Goal: Task Accomplishment & Management: Complete application form

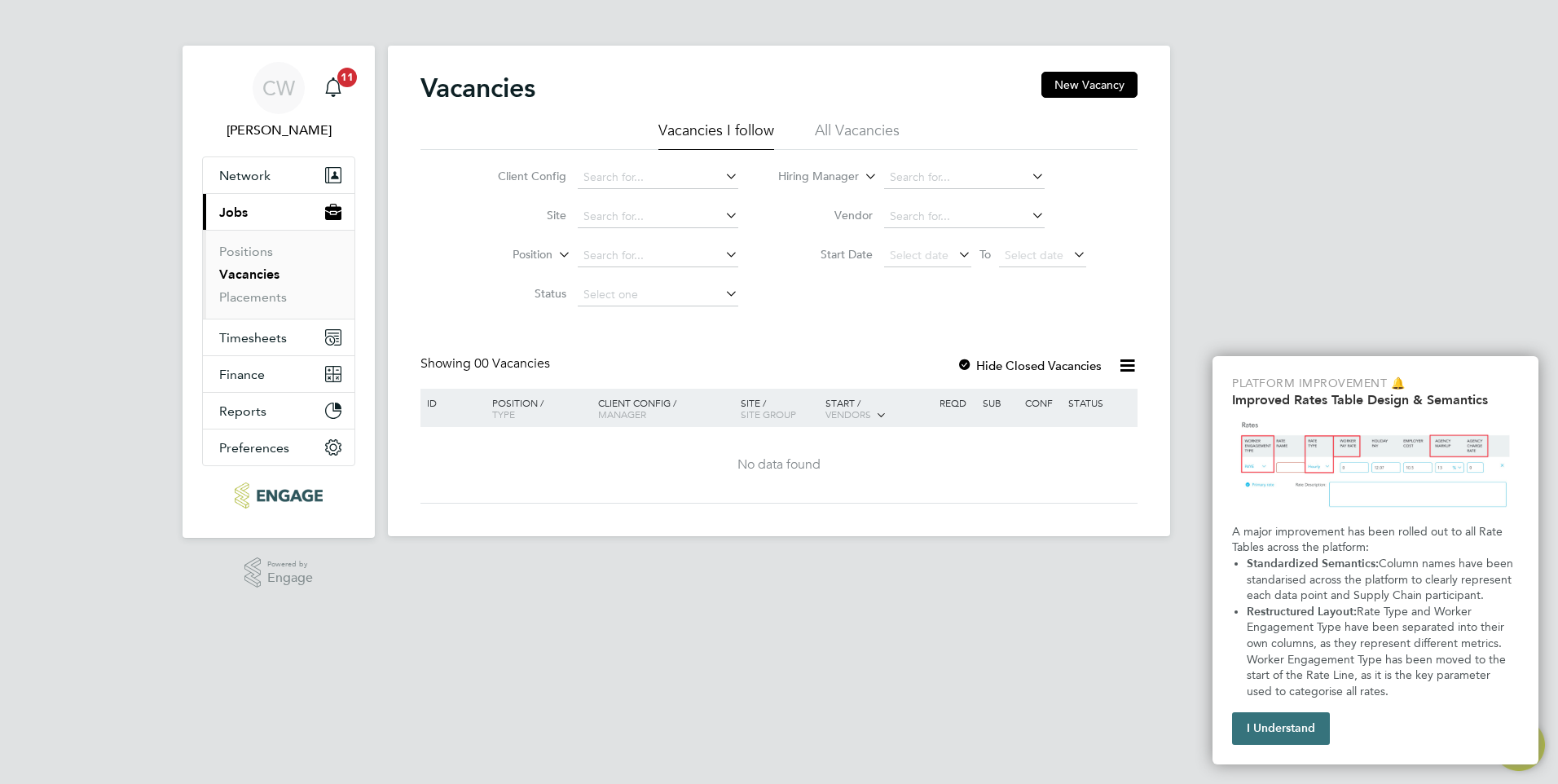
click at [1272, 729] on button "I Understand" at bounding box center [1281, 728] width 98 height 33
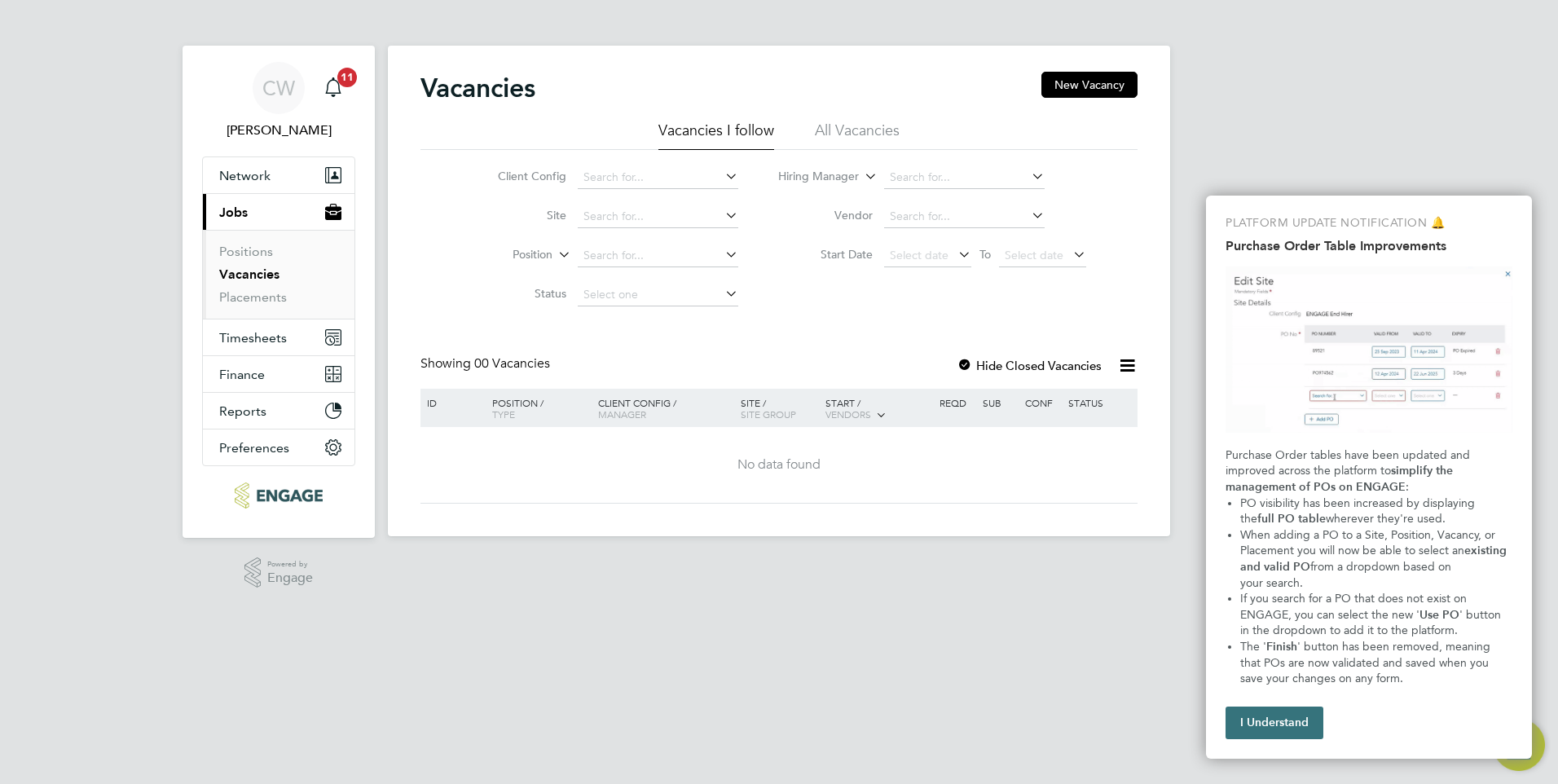
click at [1284, 731] on button "I Understand" at bounding box center [1275, 722] width 98 height 33
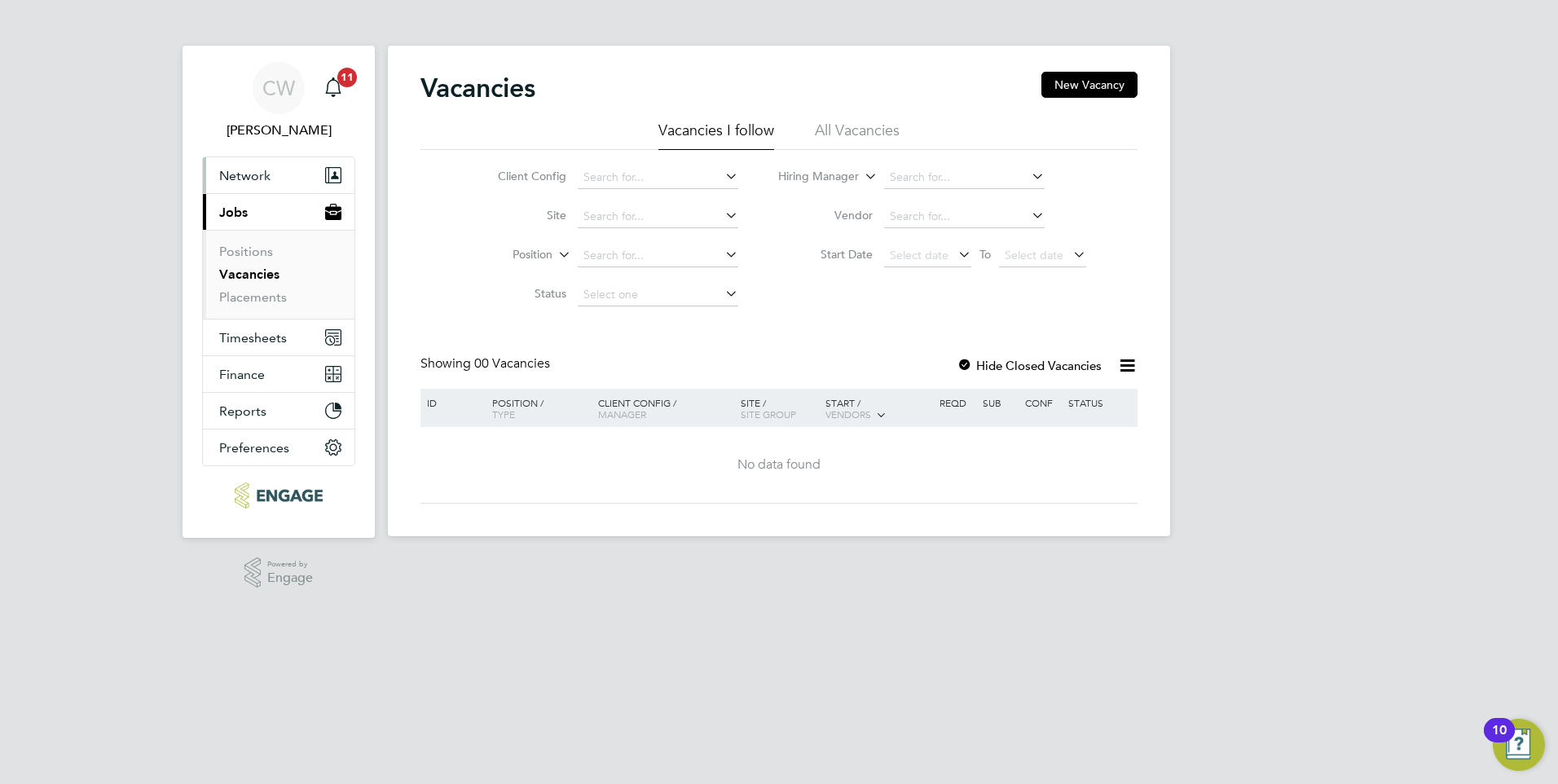
click at [270, 179] on button "Network" at bounding box center [278, 175] width 152 height 36
click at [246, 254] on link "Positions" at bounding box center [246, 251] width 53 height 16
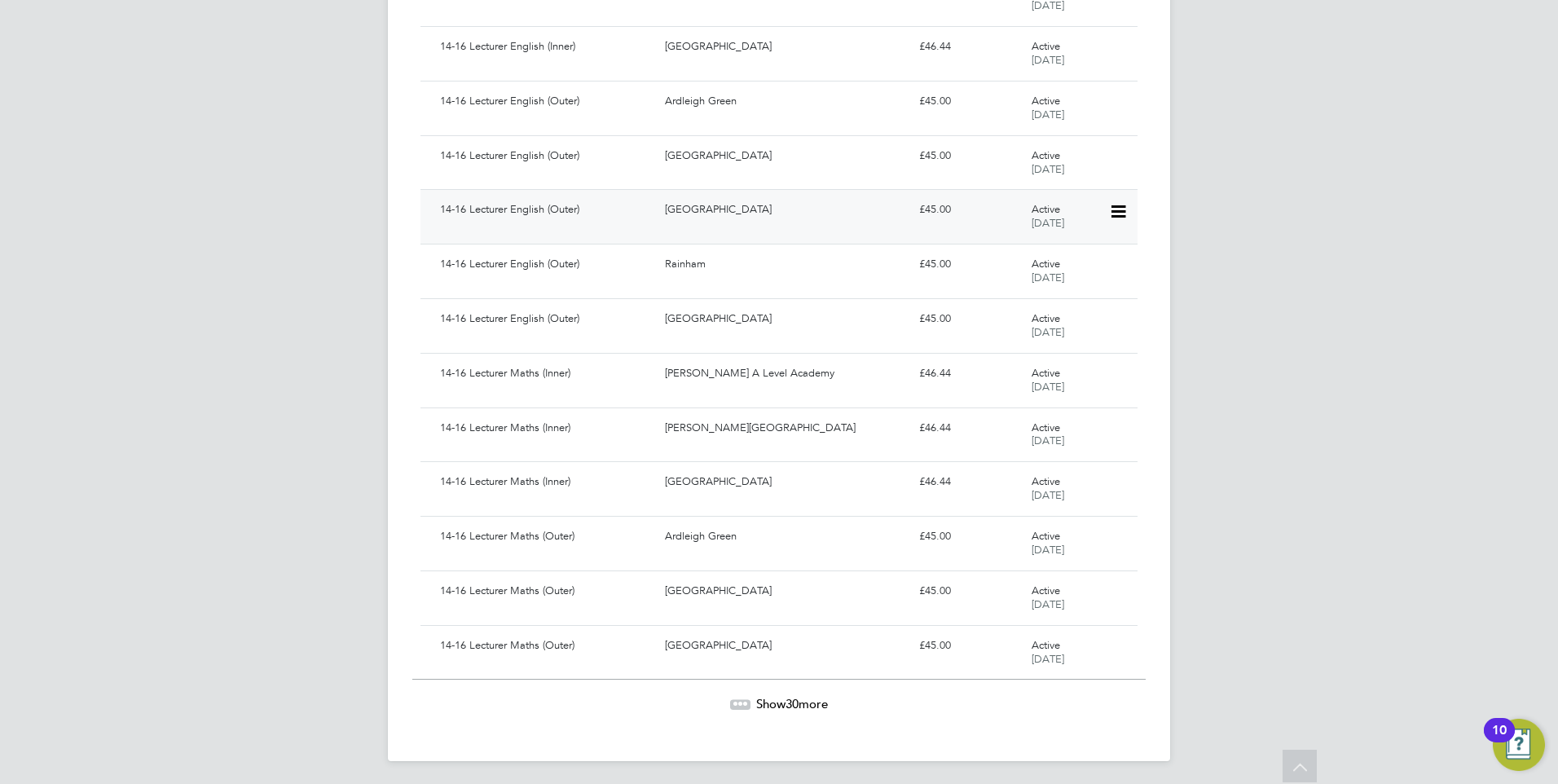
scroll to position [1253, 0]
click at [803, 701] on span "Show 30 more" at bounding box center [792, 700] width 71 height 16
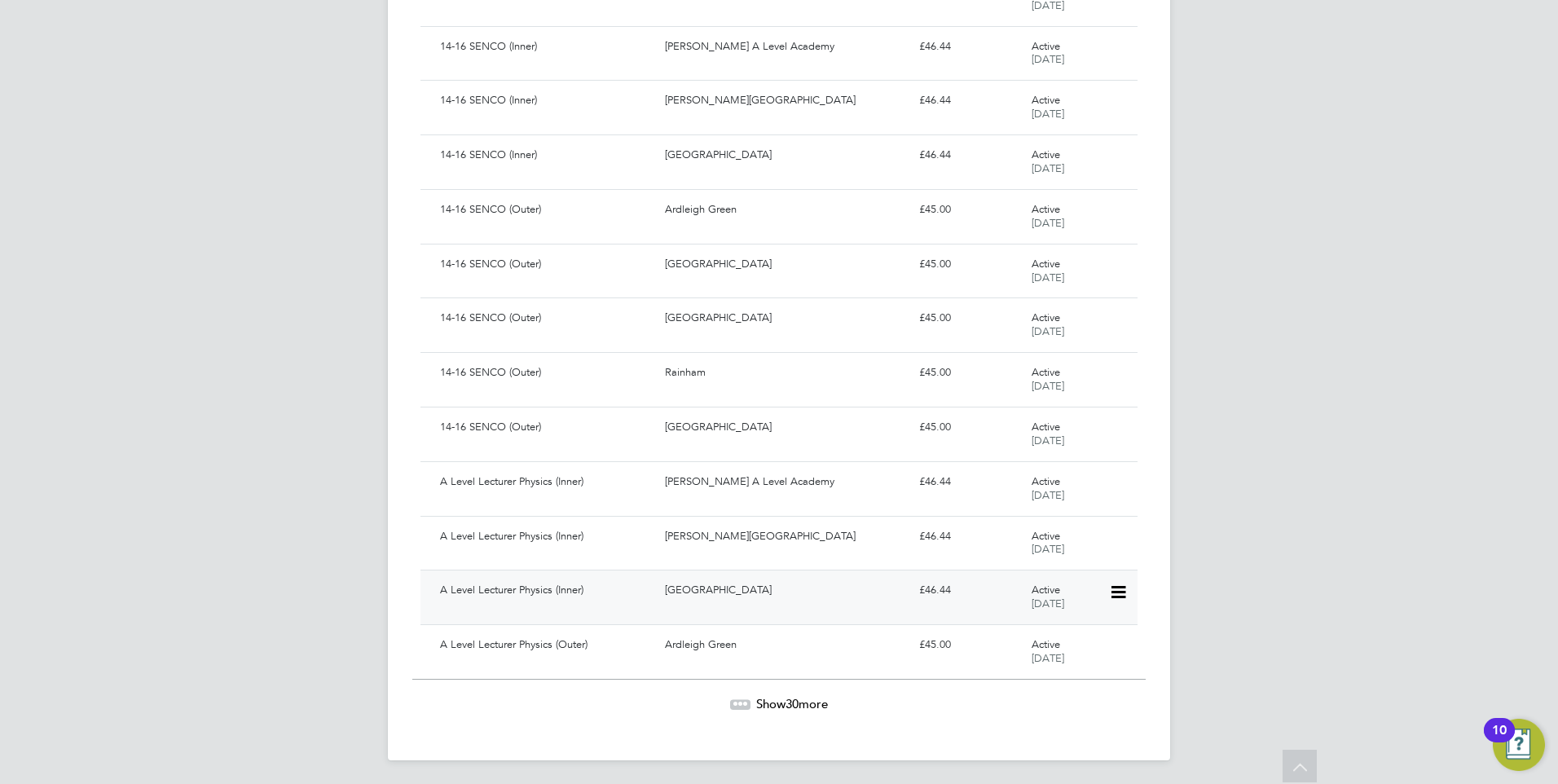
scroll to position [2885, 0]
click at [1307, 755] on icon at bounding box center [1299, 768] width 29 height 38
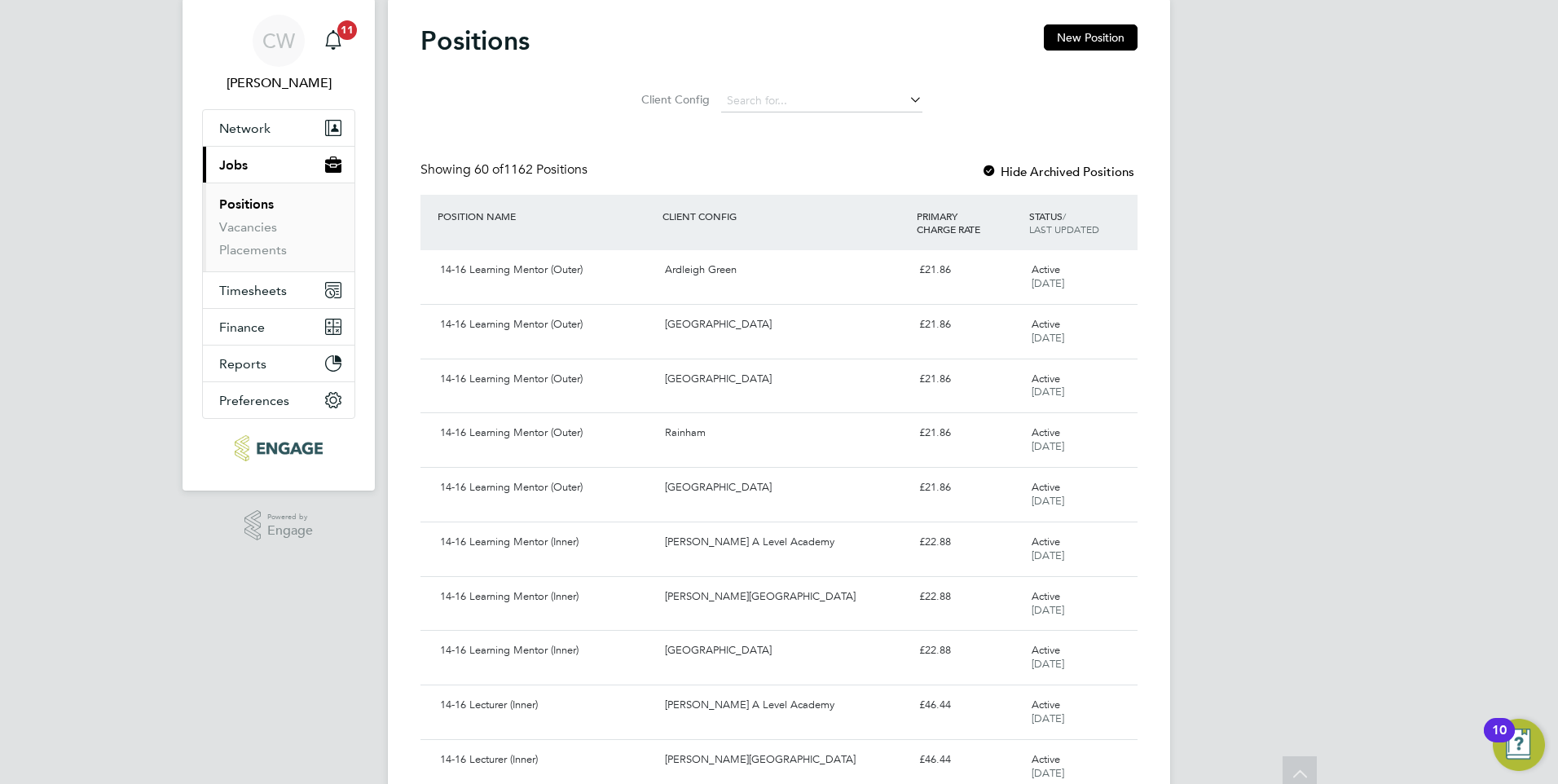
scroll to position [0, 0]
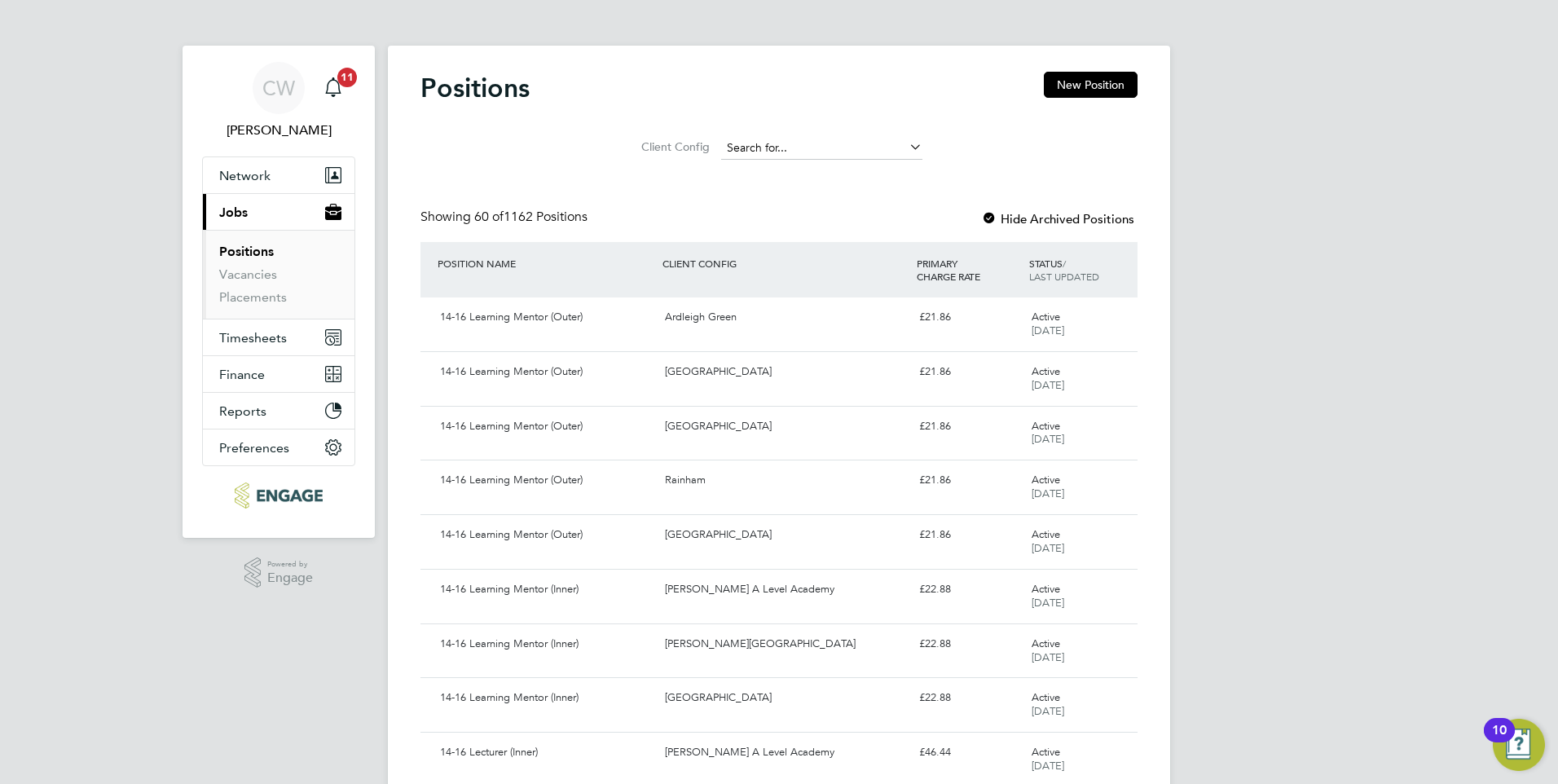
click at [765, 147] on input at bounding box center [821, 147] width 201 height 23
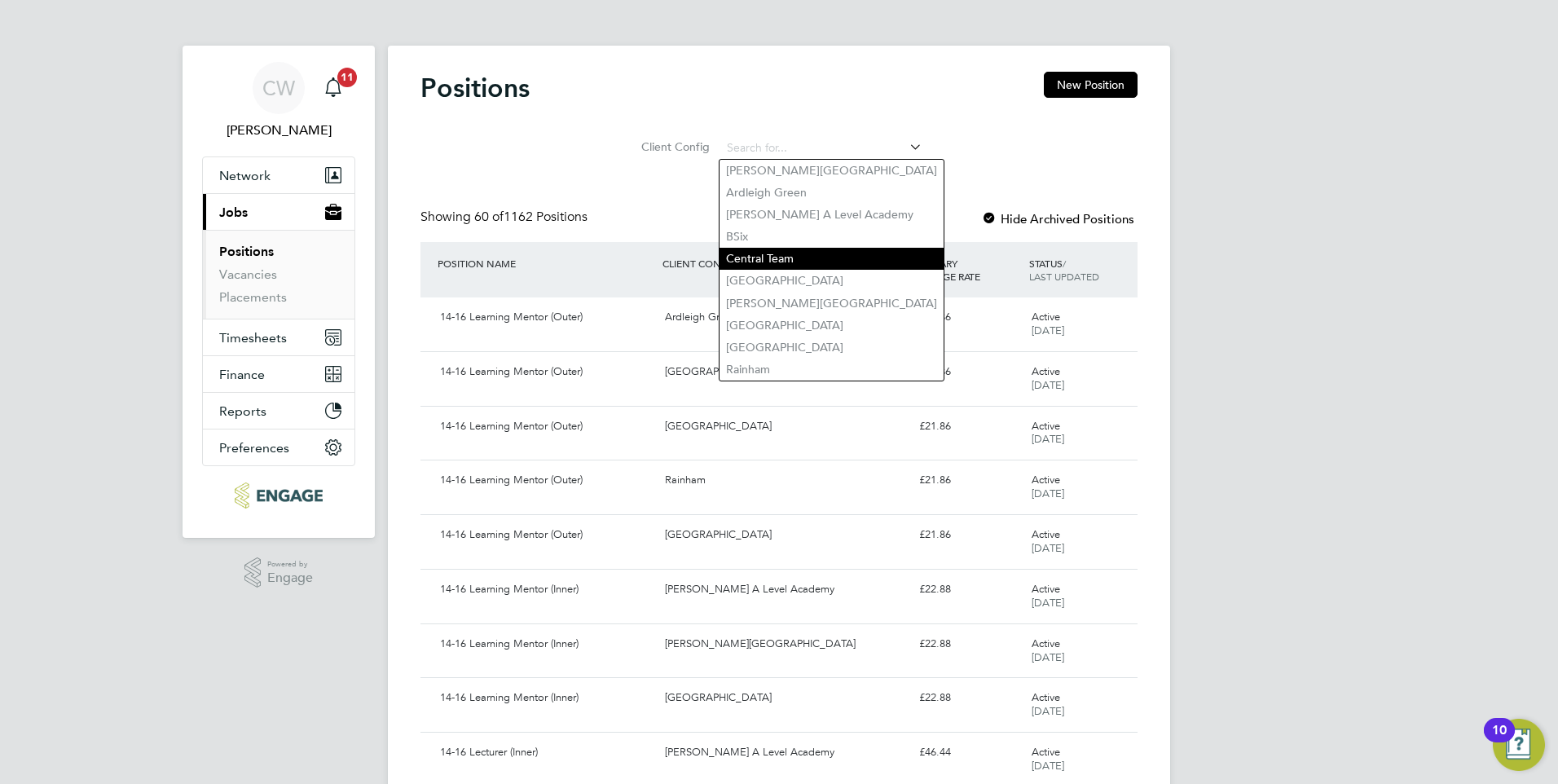
scroll to position [81, 0]
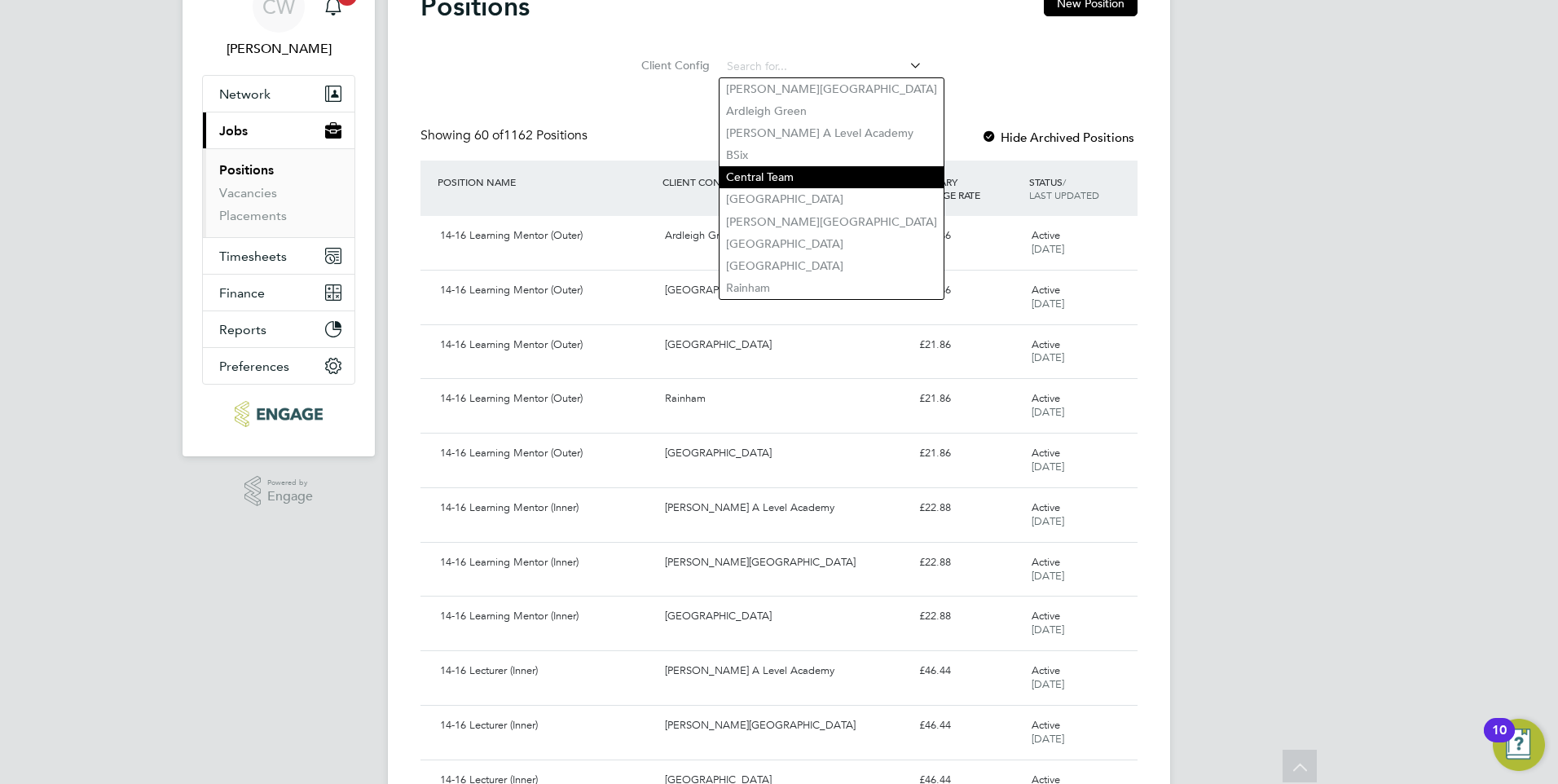
click at [814, 166] on li "Central Team" at bounding box center [832, 177] width 224 height 22
type input "Central Team"
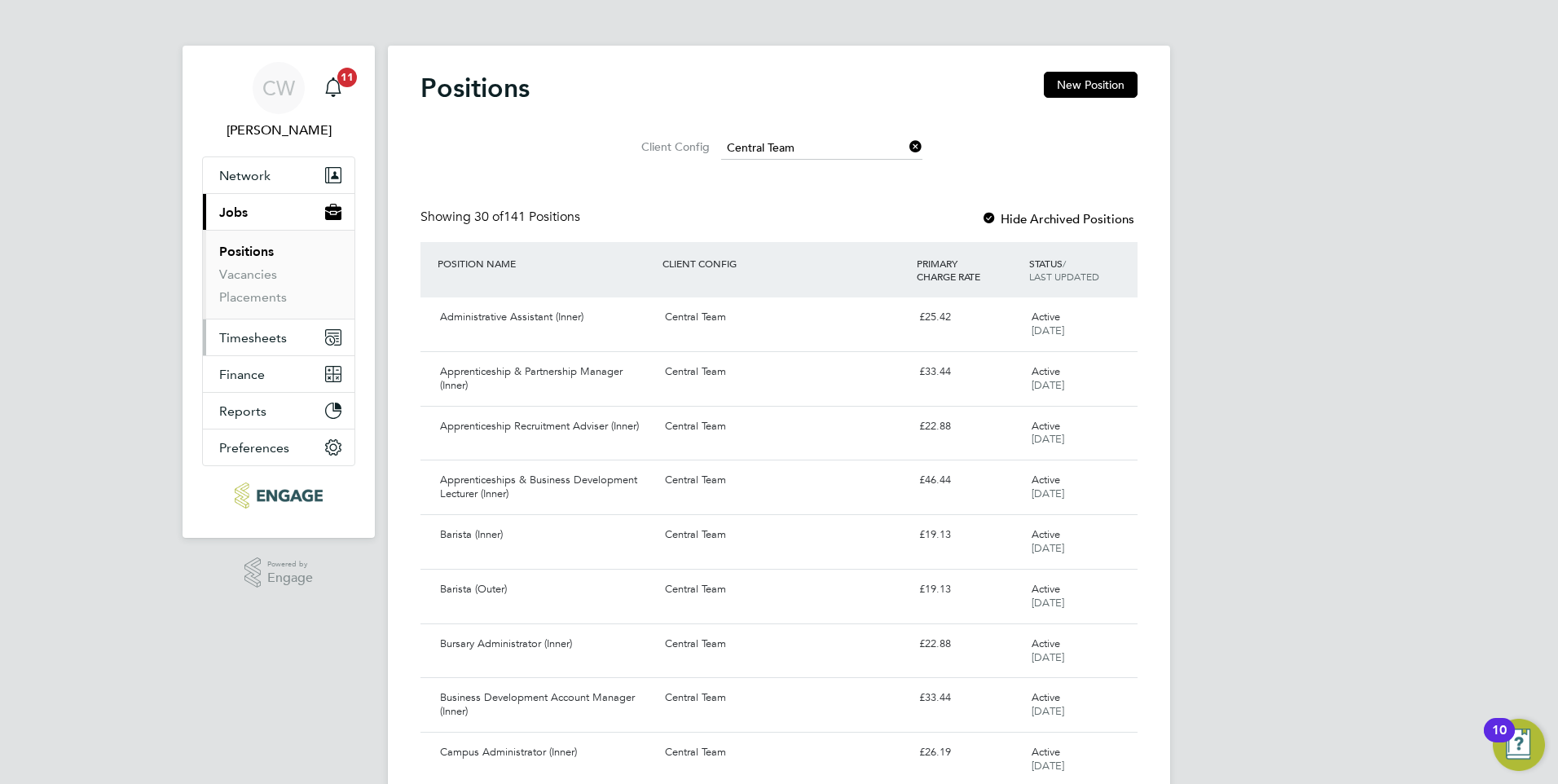
click at [254, 343] on span "Timesheets" at bounding box center [253, 338] width 67 height 16
click at [268, 340] on span "Timesheets" at bounding box center [253, 338] width 67 height 16
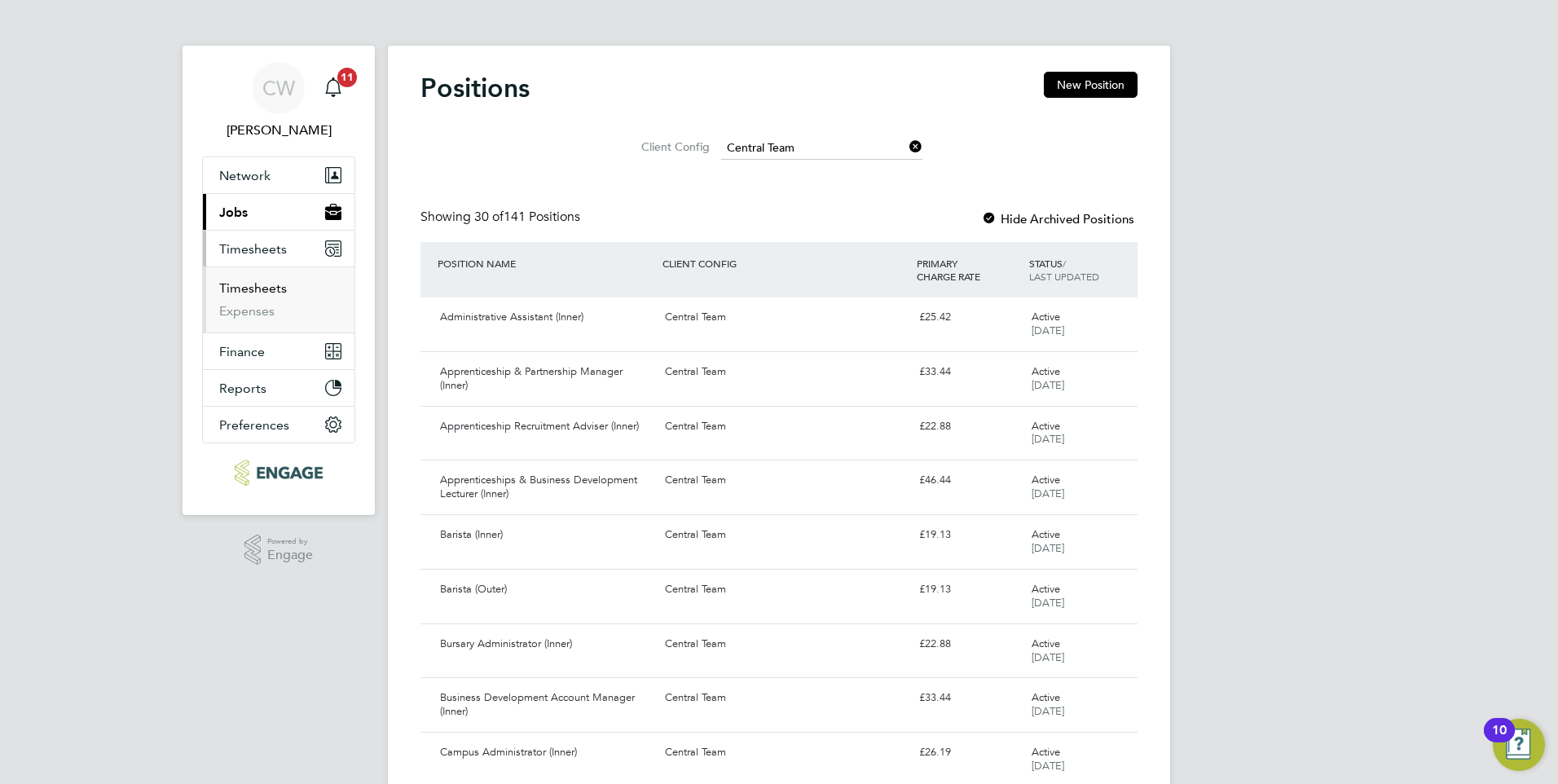
click at [269, 290] on link "Timesheets" at bounding box center [253, 288] width 67 height 16
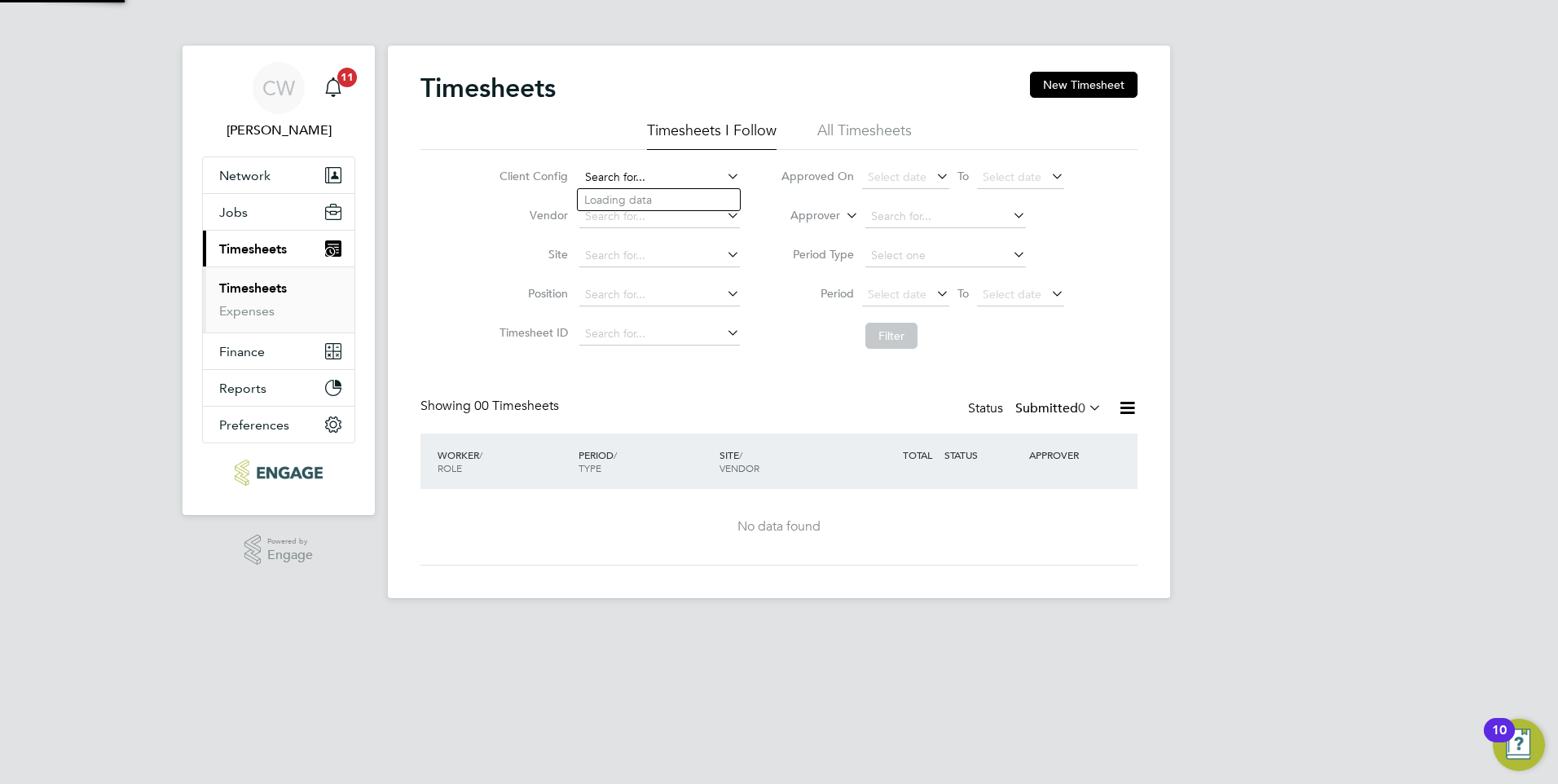
click at [716, 170] on input at bounding box center [660, 177] width 160 height 23
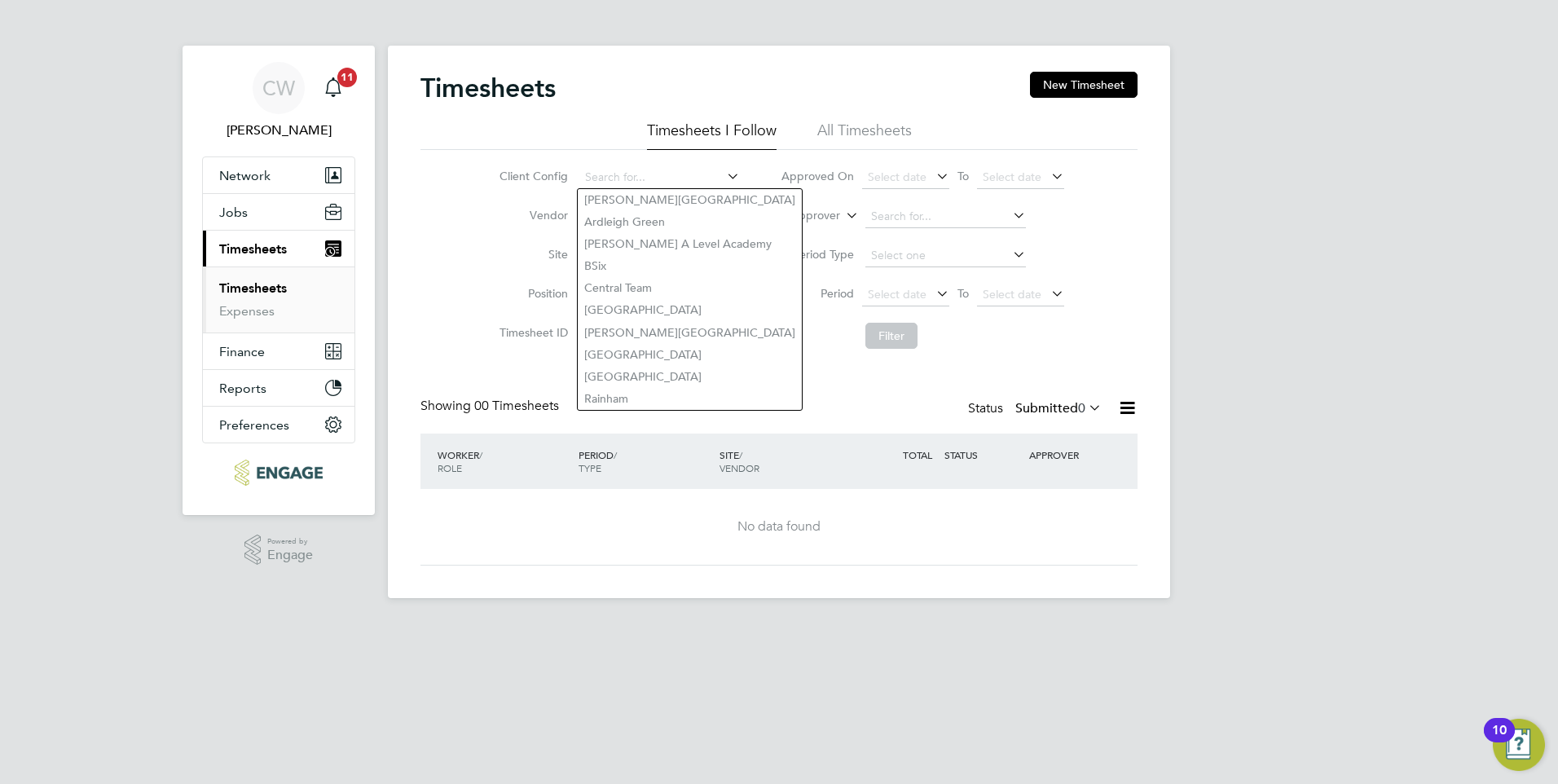
click at [724, 170] on icon at bounding box center [724, 175] width 0 height 23
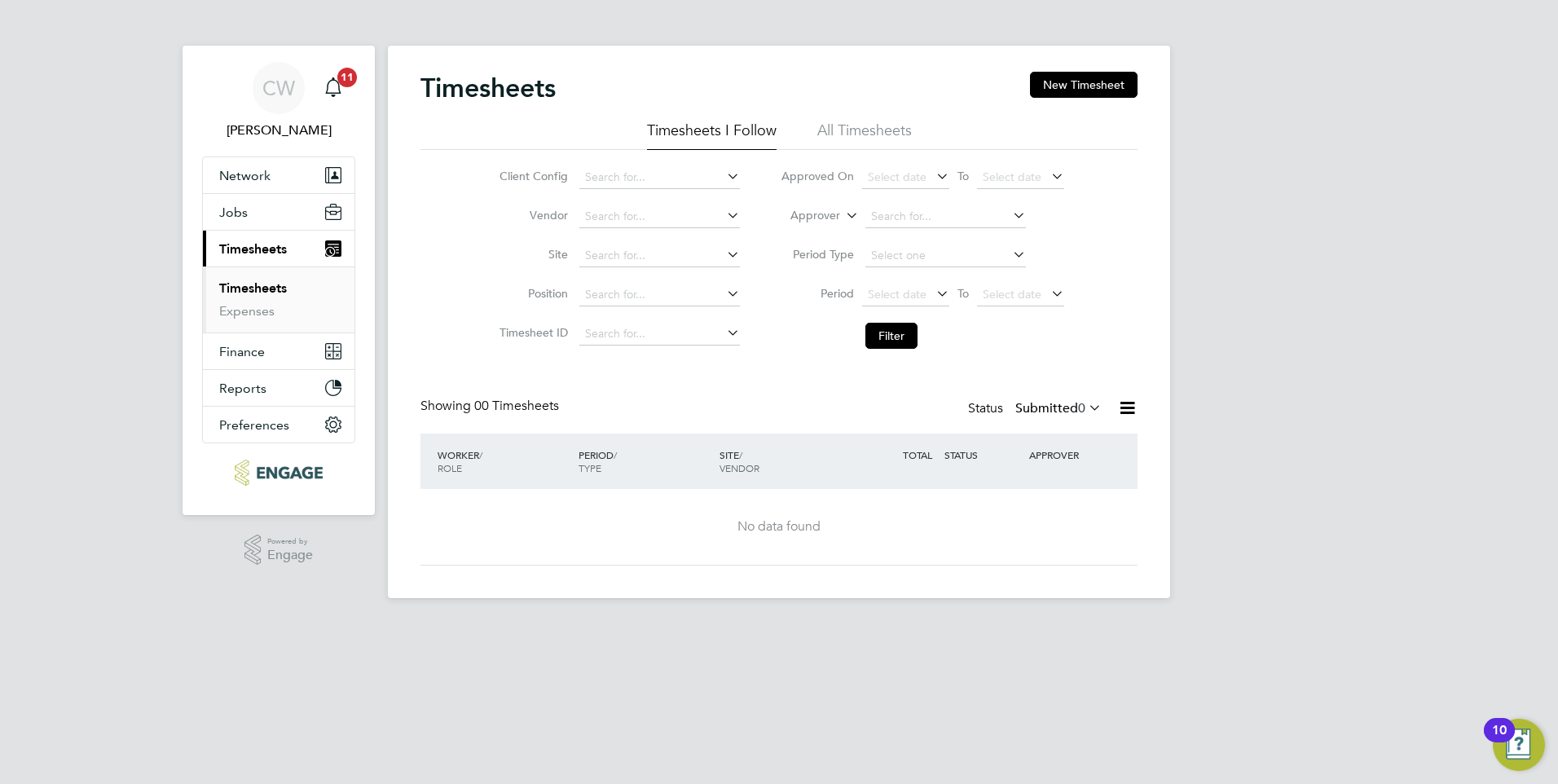
click at [1249, 245] on div "[PERSON_NAME] Windsor Notifications 11 Applications: Network Sites Workers Jobs…" at bounding box center [779, 312] width 1558 height 624
click at [873, 134] on li "All Timesheets" at bounding box center [864, 136] width 94 height 30
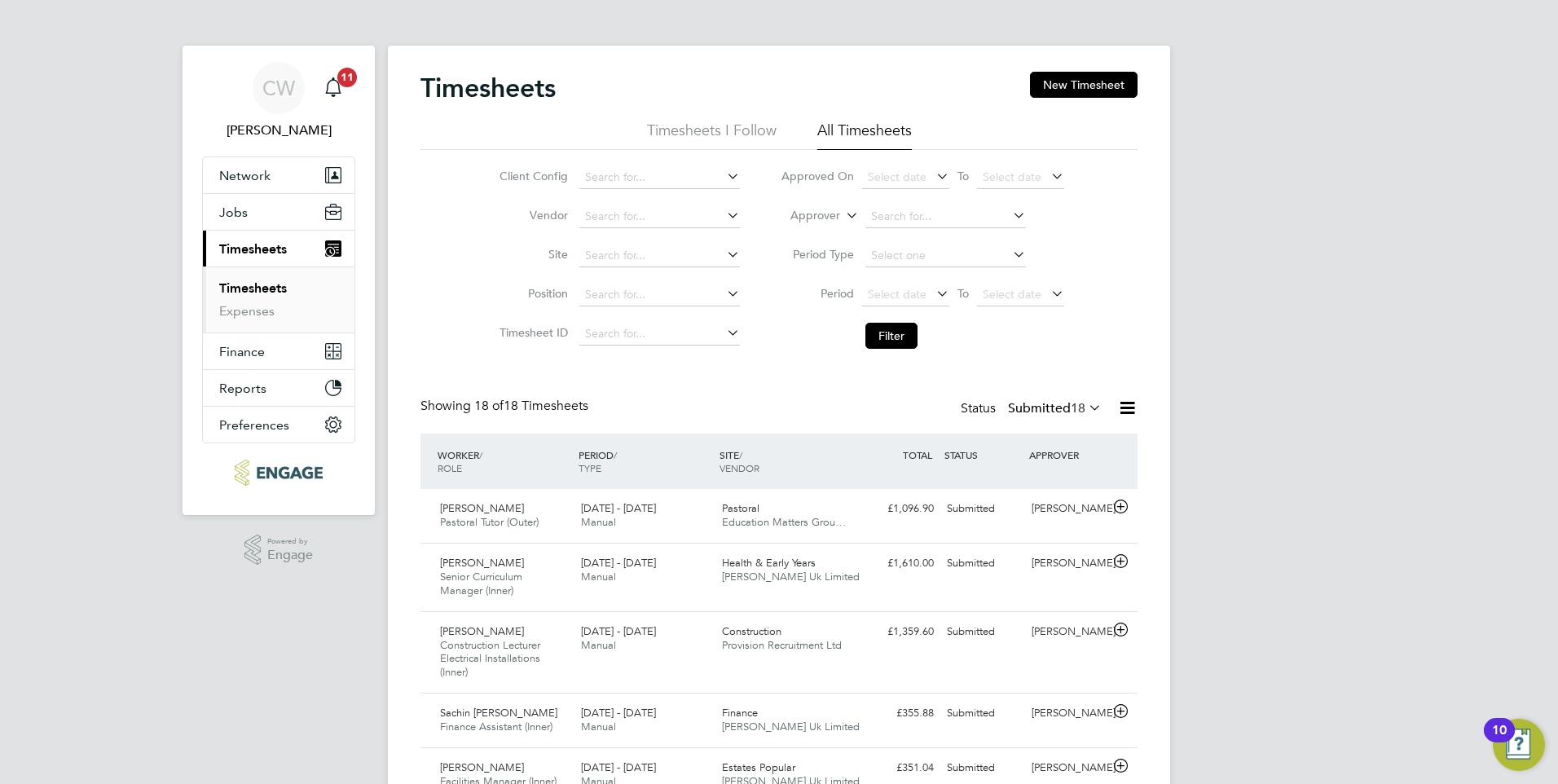
click at [724, 212] on icon at bounding box center [724, 215] width 0 height 23
click at [724, 218] on icon at bounding box center [724, 215] width 0 height 23
click at [1009, 215] on icon at bounding box center [1009, 215] width 0 height 23
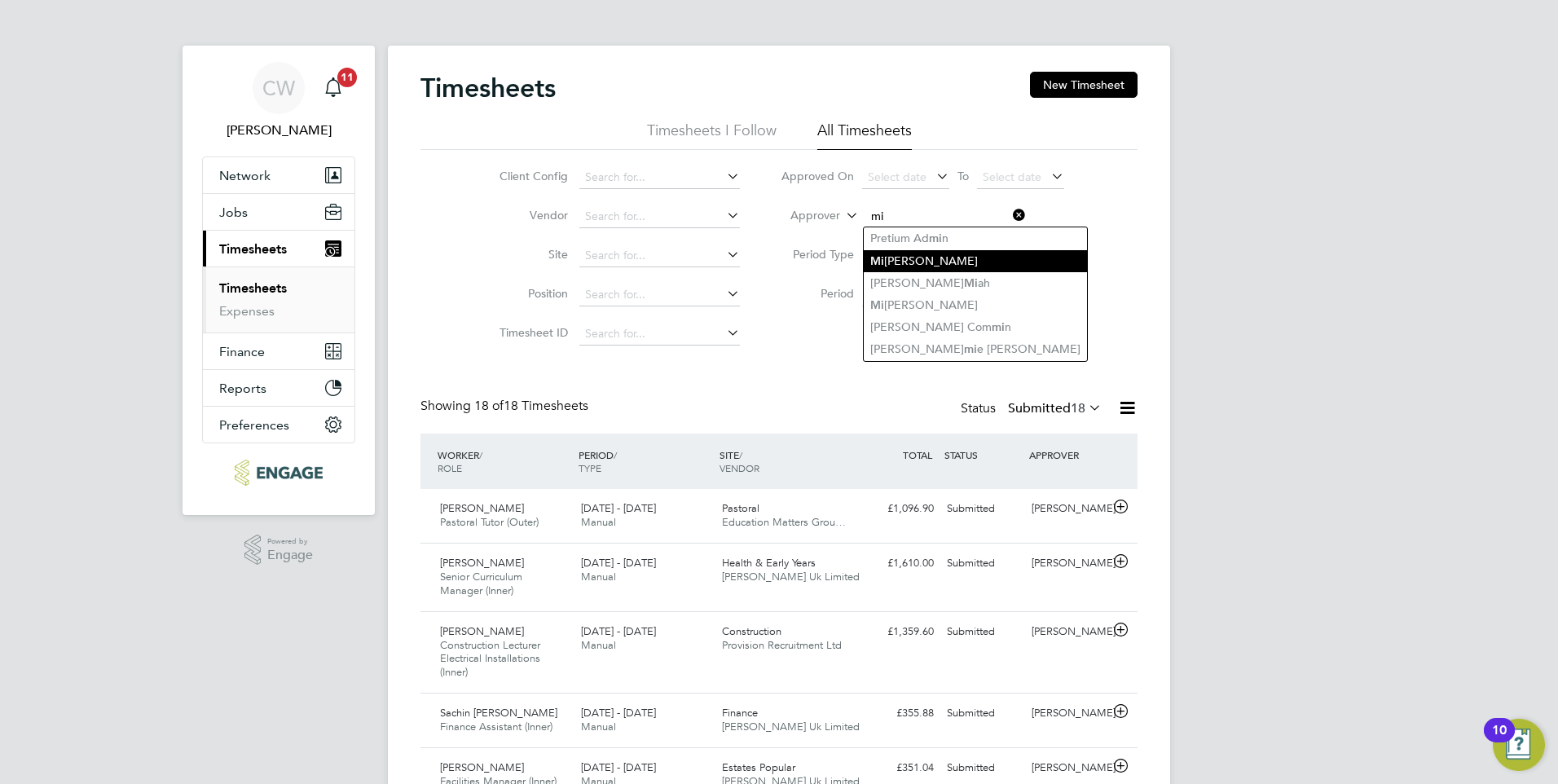
click at [928, 258] on li "Mi [PERSON_NAME]" at bounding box center [975, 261] width 223 height 22
type input "[PERSON_NAME]"
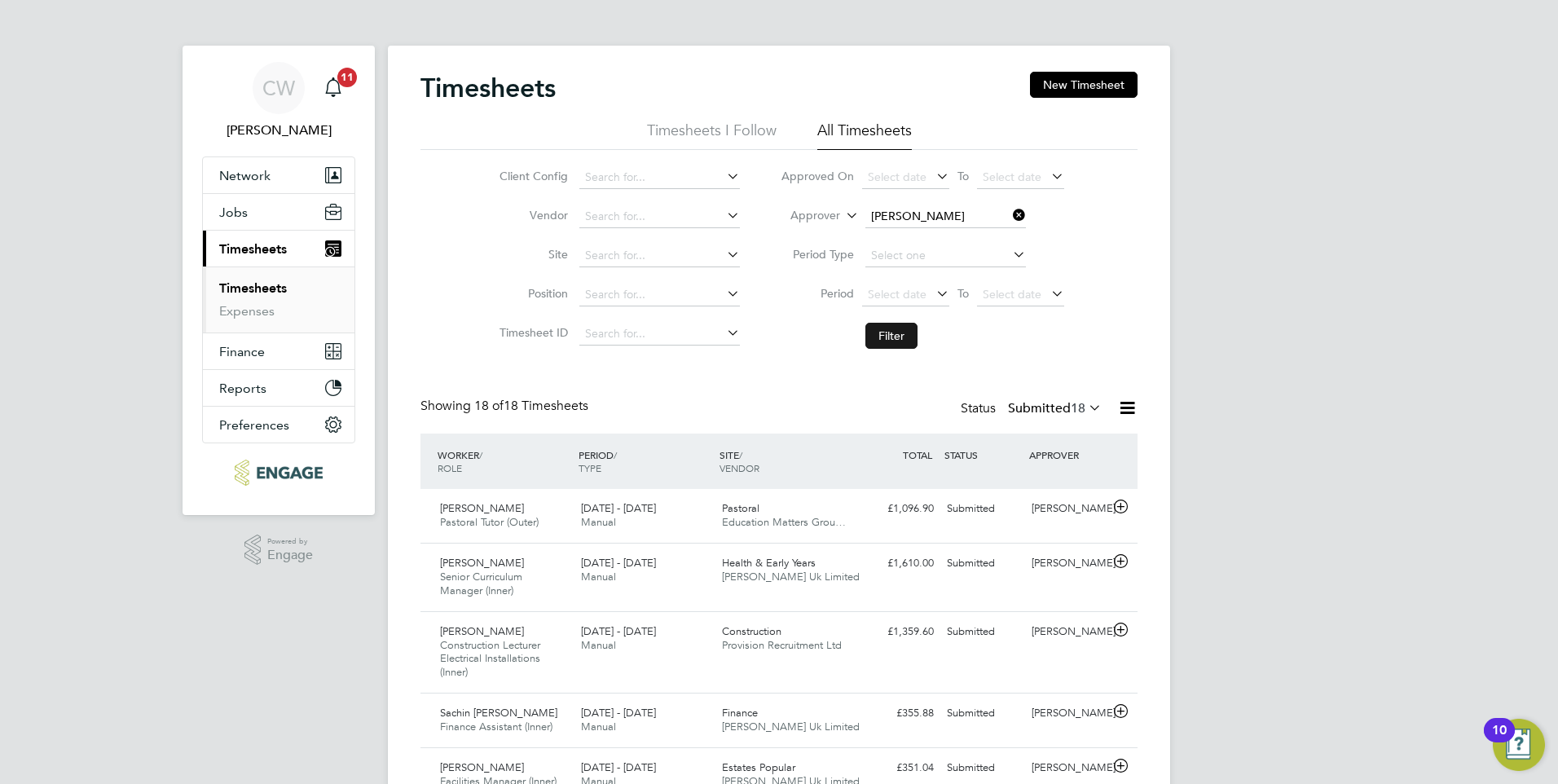
click at [883, 333] on button "Filter" at bounding box center [891, 336] width 52 height 26
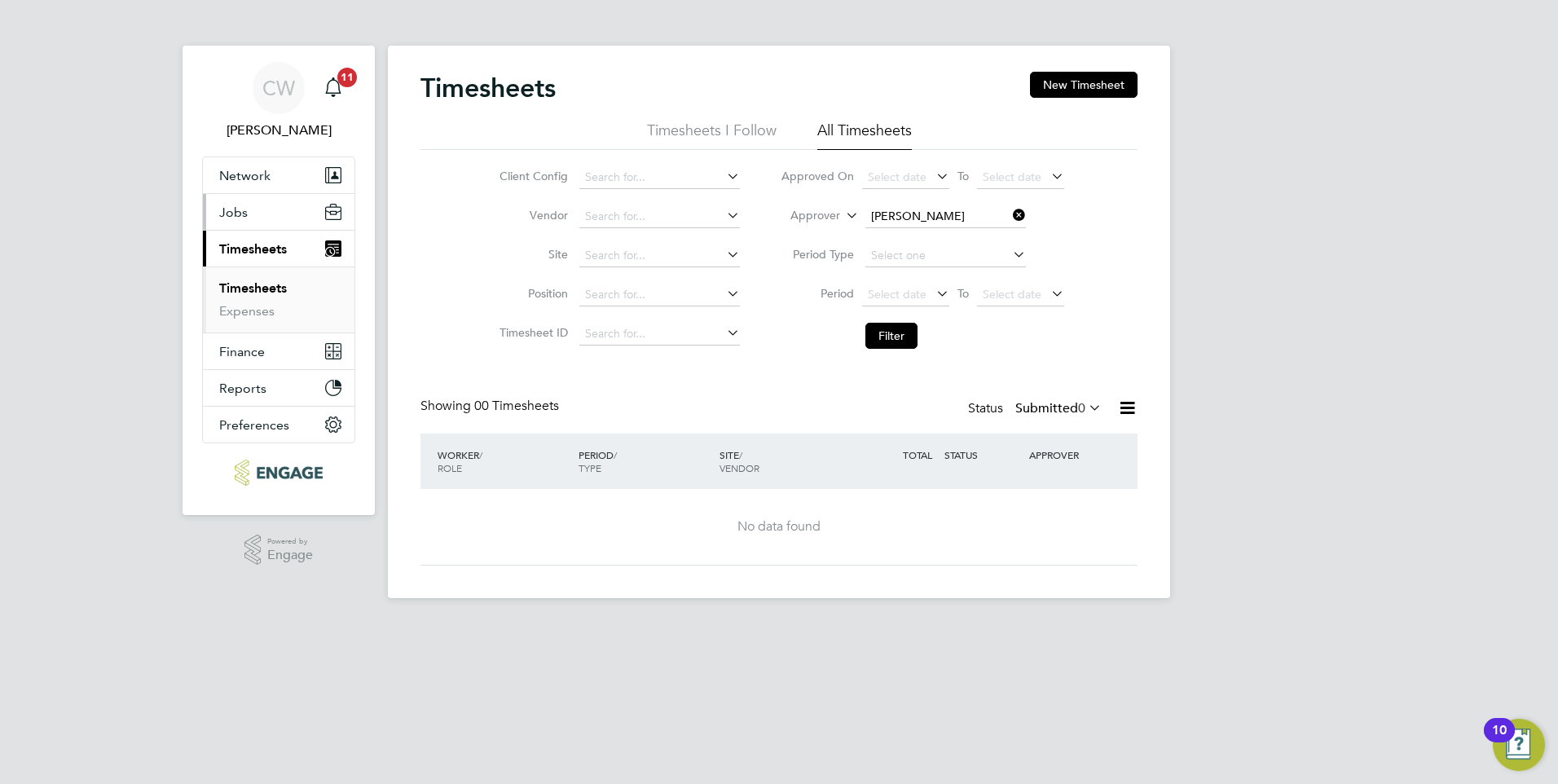
click at [230, 213] on span "Jobs" at bounding box center [233, 213] width 29 height 16
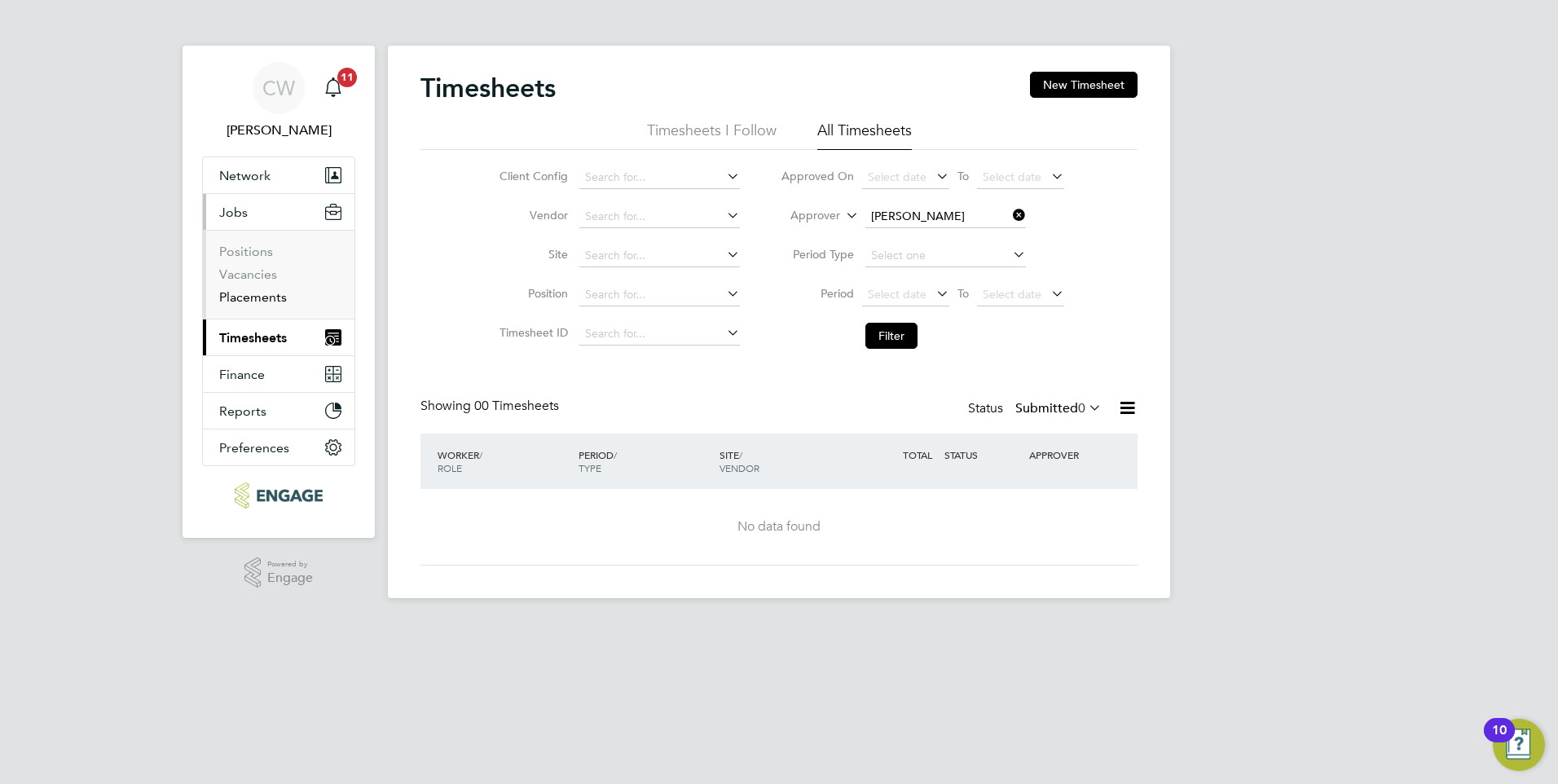
click at [244, 301] on link "Placements" at bounding box center [253, 297] width 67 height 16
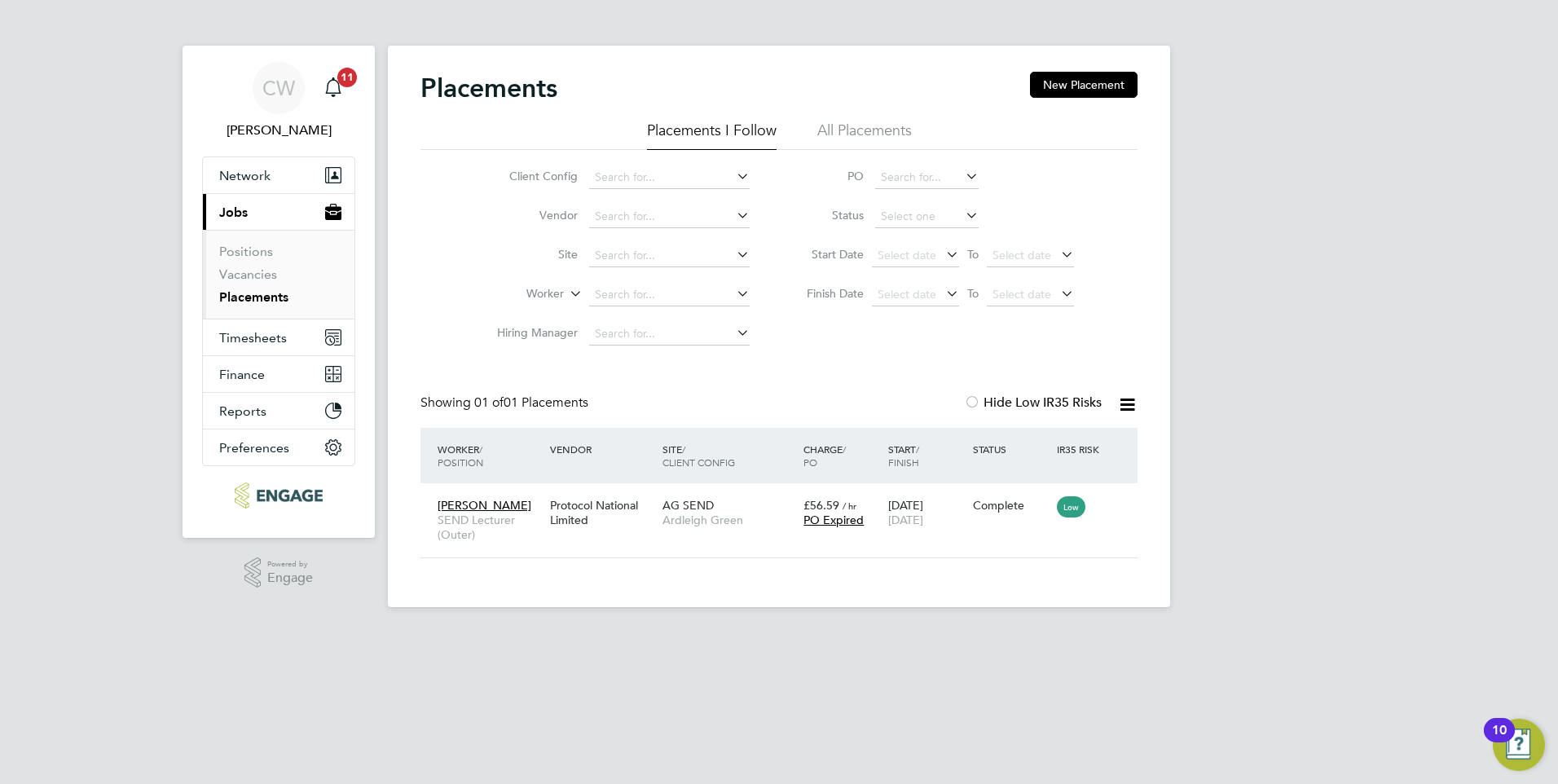
click at [874, 127] on li "All Placements" at bounding box center [864, 136] width 94 height 30
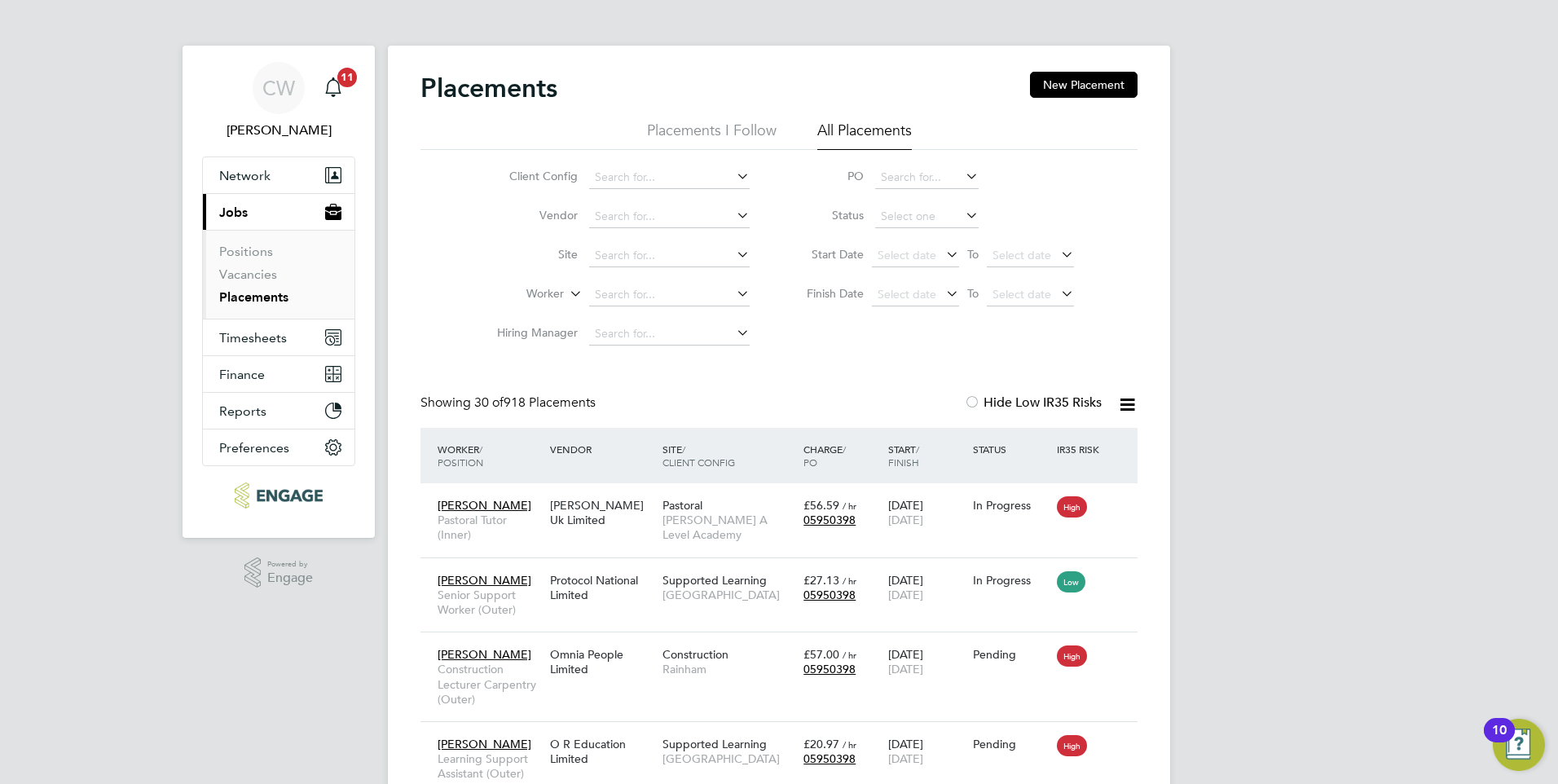
click at [734, 334] on icon at bounding box center [734, 332] width 0 height 23
type input "mic"
click at [734, 335] on icon at bounding box center [734, 332] width 0 height 23
click at [567, 296] on icon at bounding box center [567, 289] width 0 height 15
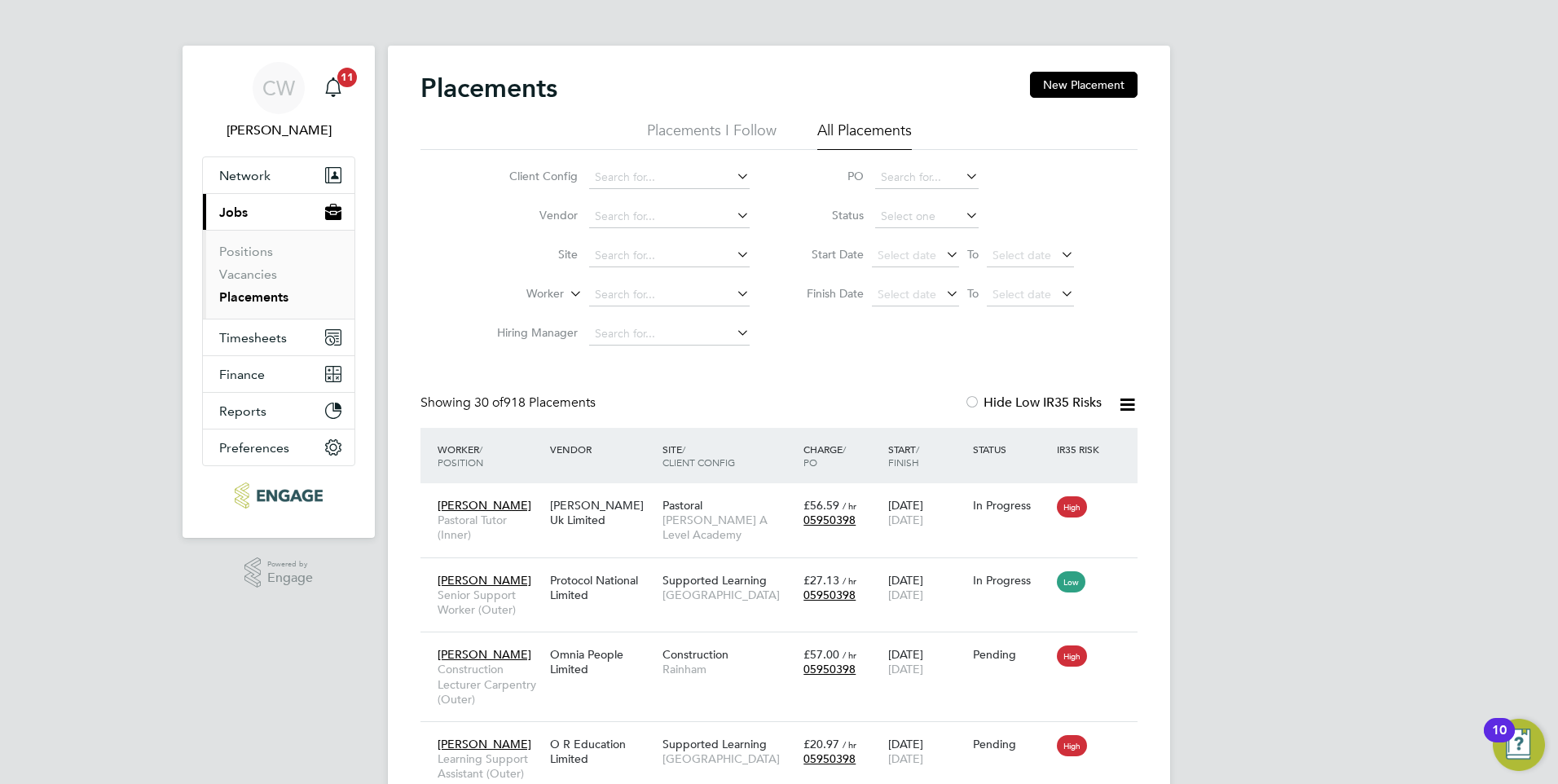
click at [734, 296] on icon at bounding box center [734, 293] width 0 height 23
click at [654, 377] on li "Gr ace [PERSON_NAME]" at bounding box center [670, 383] width 162 height 22
type input "[PERSON_NAME]"
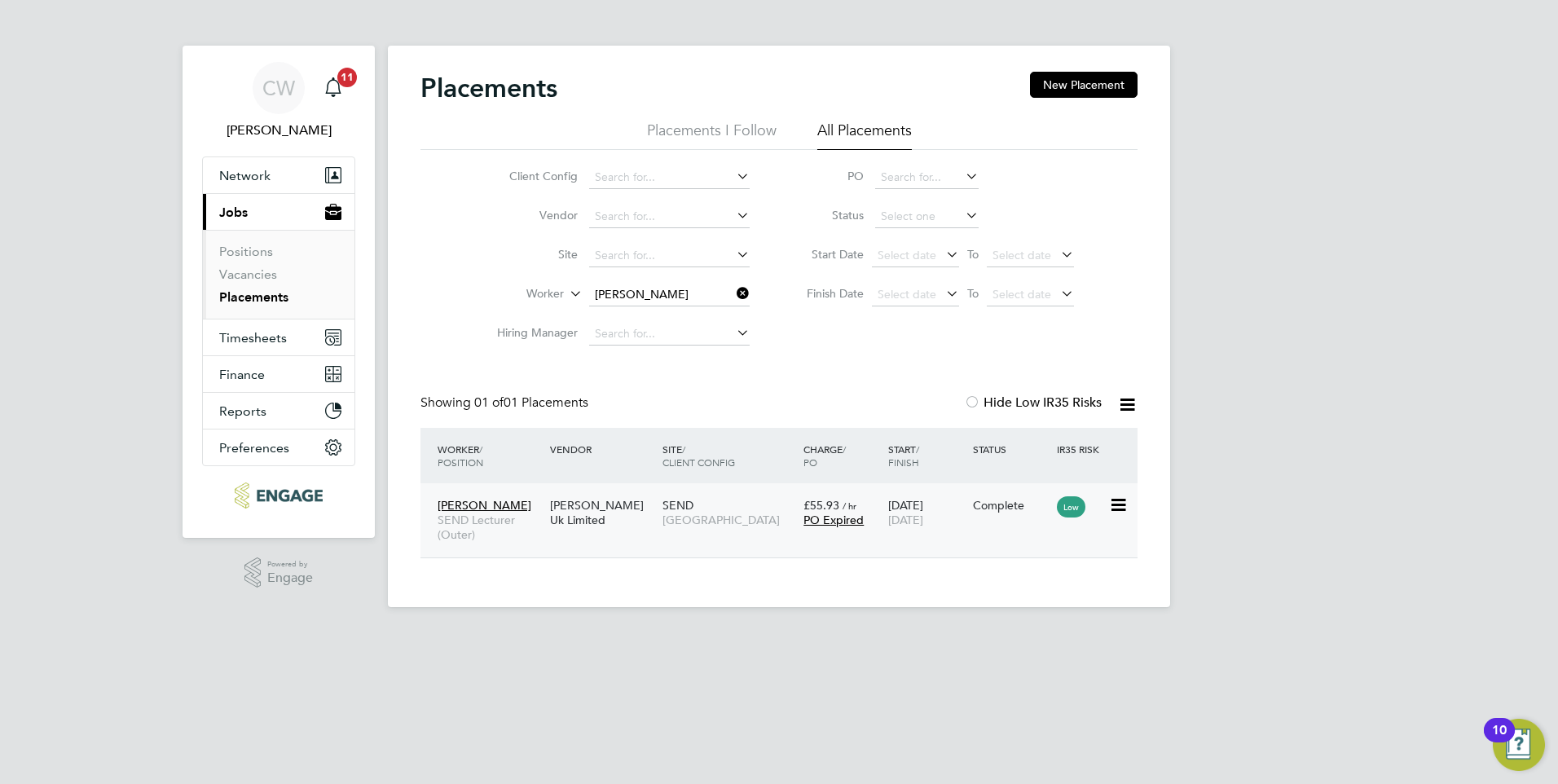
click at [1121, 504] on icon at bounding box center [1117, 505] width 16 height 20
click at [1074, 544] on li "Show change log" at bounding box center [1068, 541] width 116 height 23
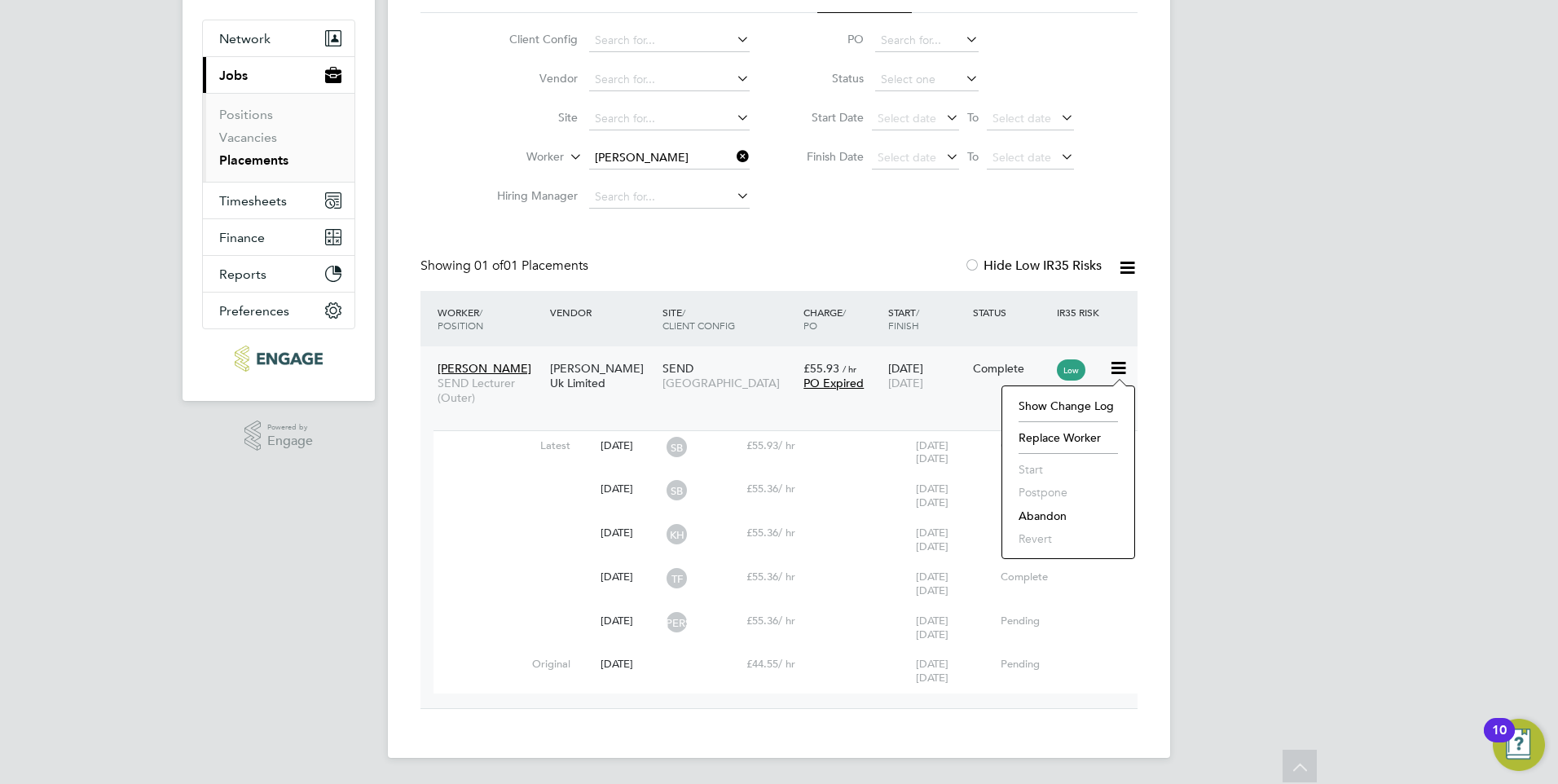
click at [1114, 368] on icon at bounding box center [1117, 368] width 16 height 20
click at [251, 118] on link "Positions" at bounding box center [246, 115] width 53 height 16
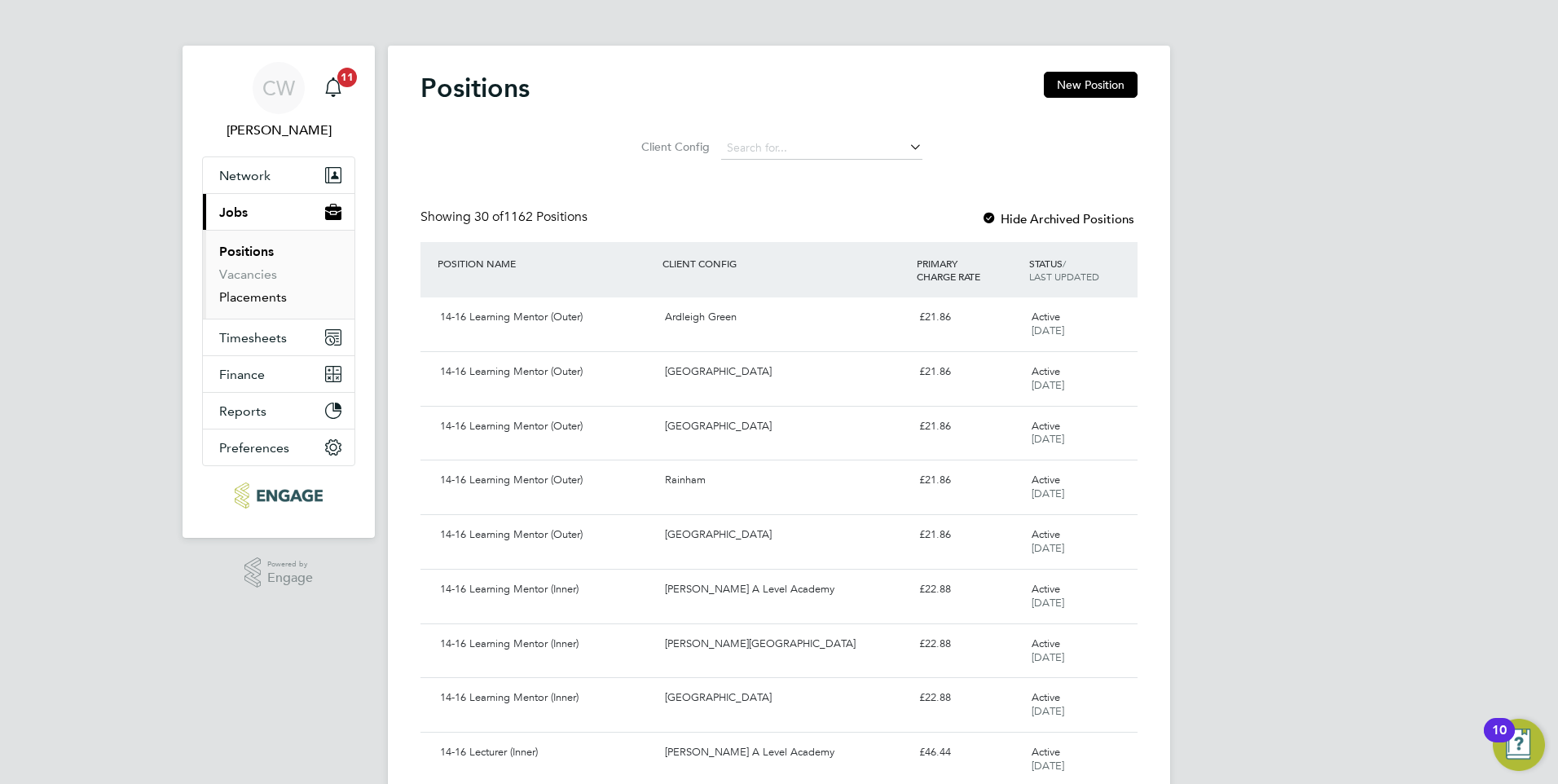
click at [249, 297] on link "Placements" at bounding box center [253, 297] width 67 height 16
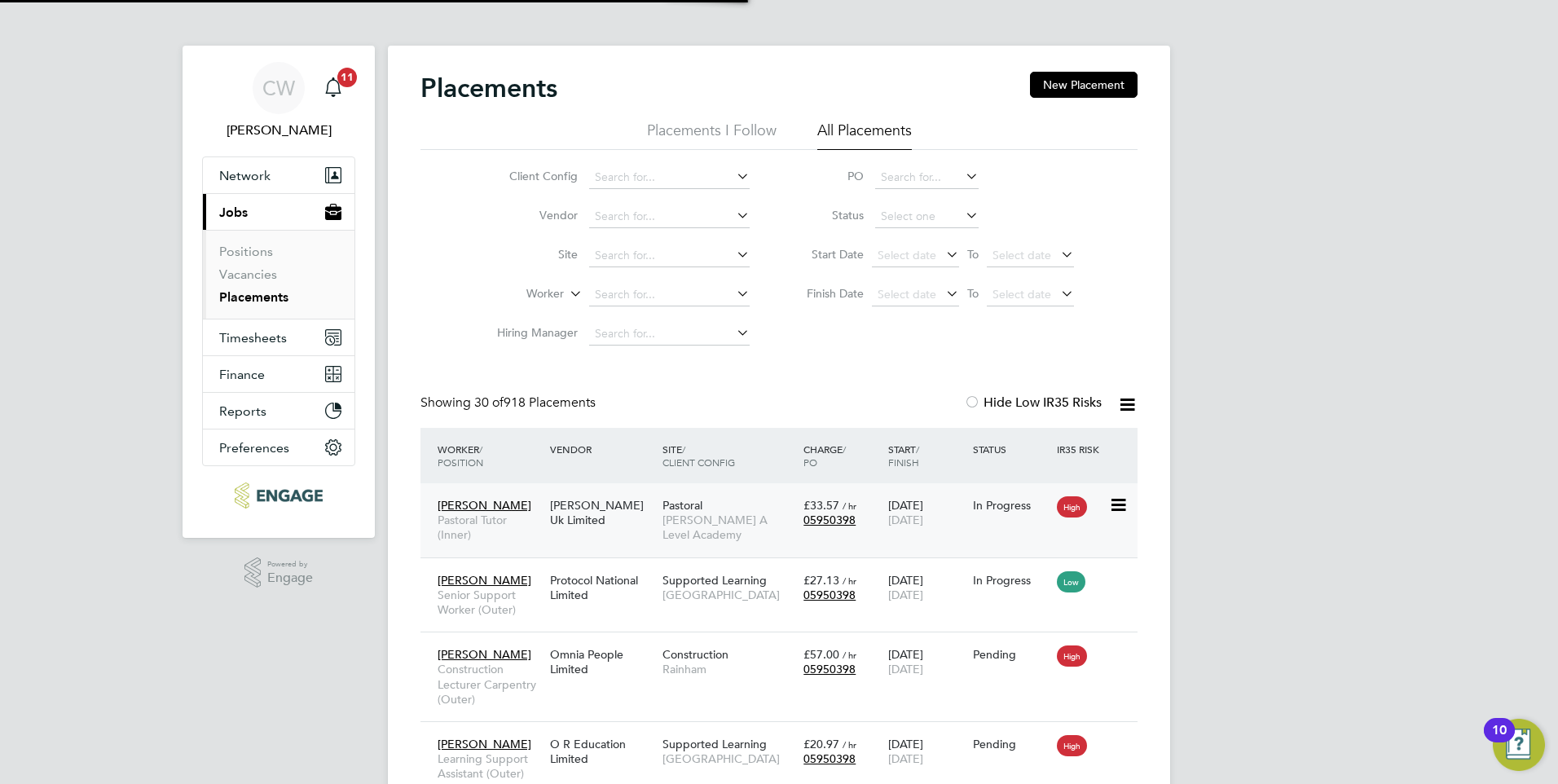
scroll to position [48, 142]
click at [734, 290] on icon at bounding box center [734, 293] width 0 height 23
click at [665, 315] on li "[PERSON_NAME]" at bounding box center [670, 317] width 162 height 22
type input "[PERSON_NAME]"
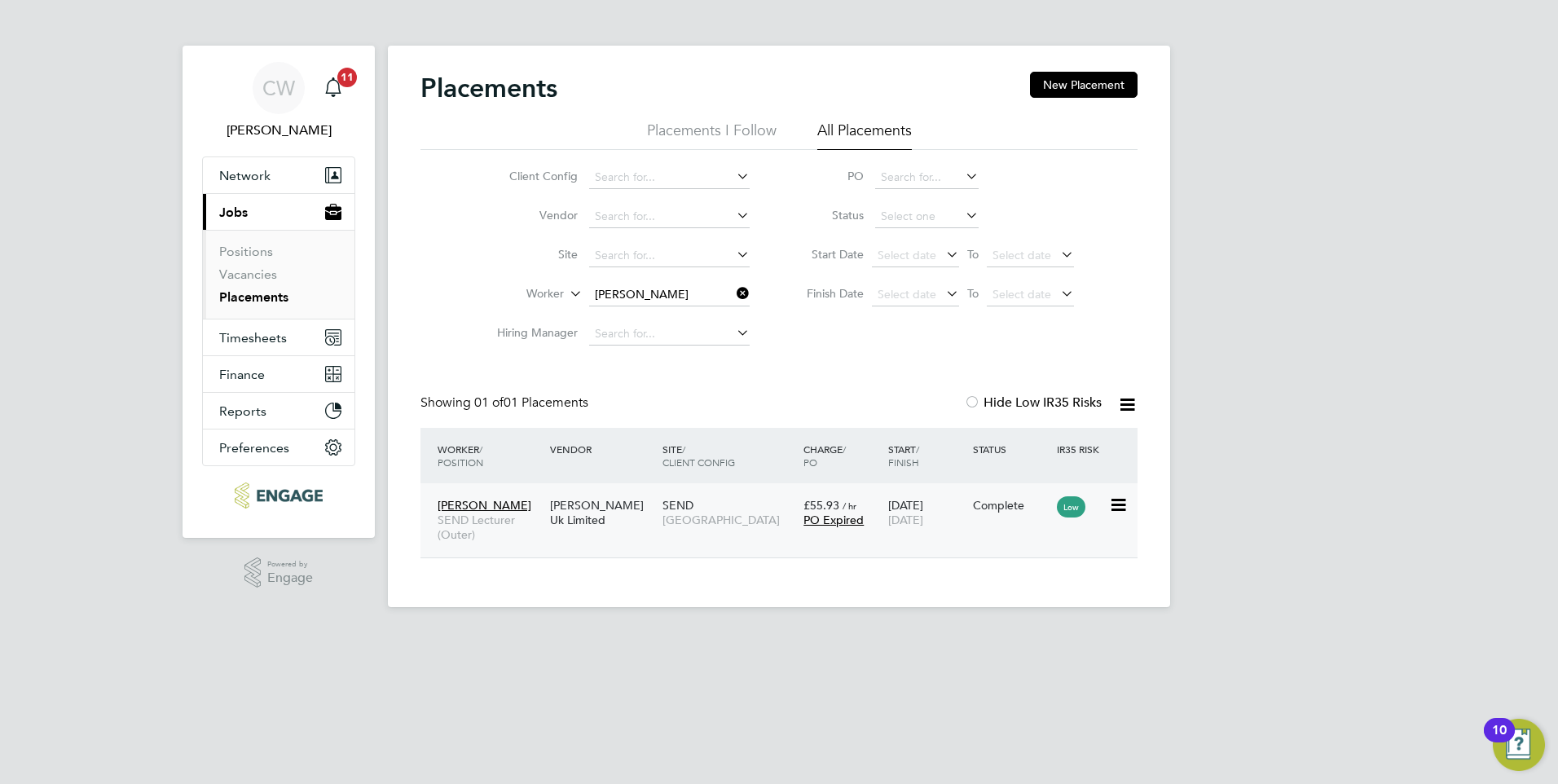
click at [467, 502] on span "[PERSON_NAME]" at bounding box center [484, 505] width 94 height 15
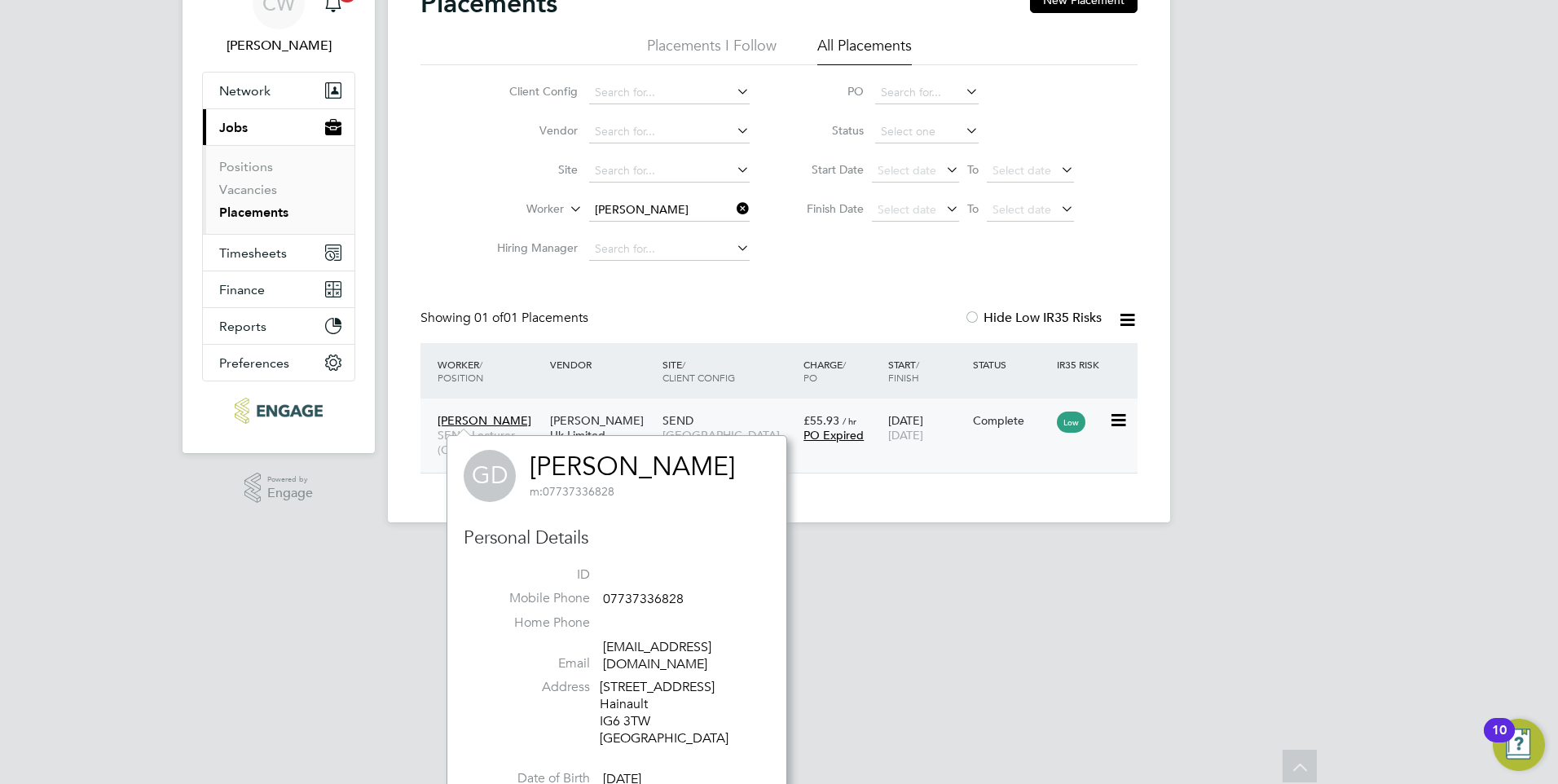
click at [841, 437] on span "PO Expired" at bounding box center [833, 435] width 60 height 15
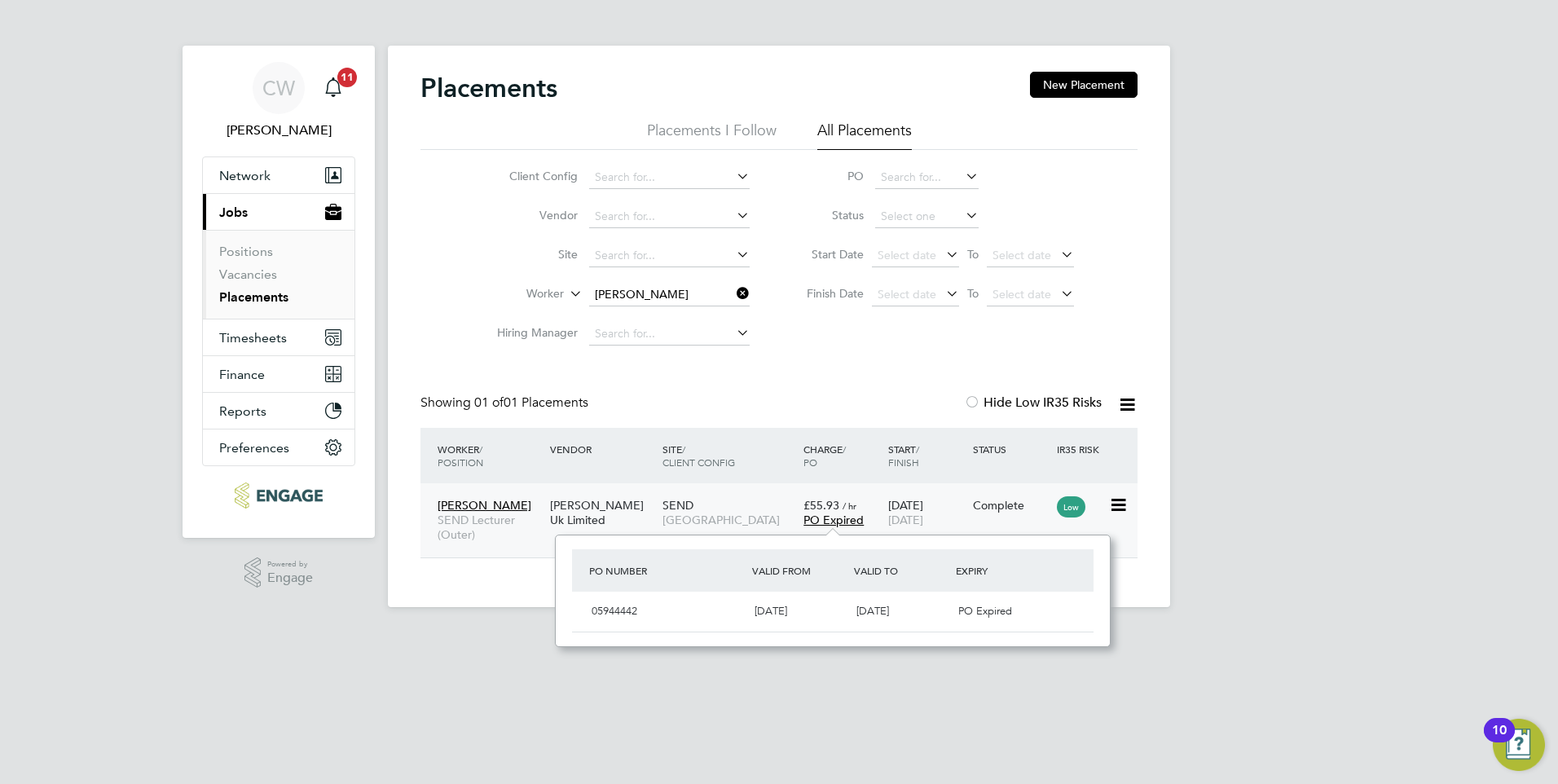
click at [1120, 502] on icon at bounding box center [1117, 505] width 16 height 20
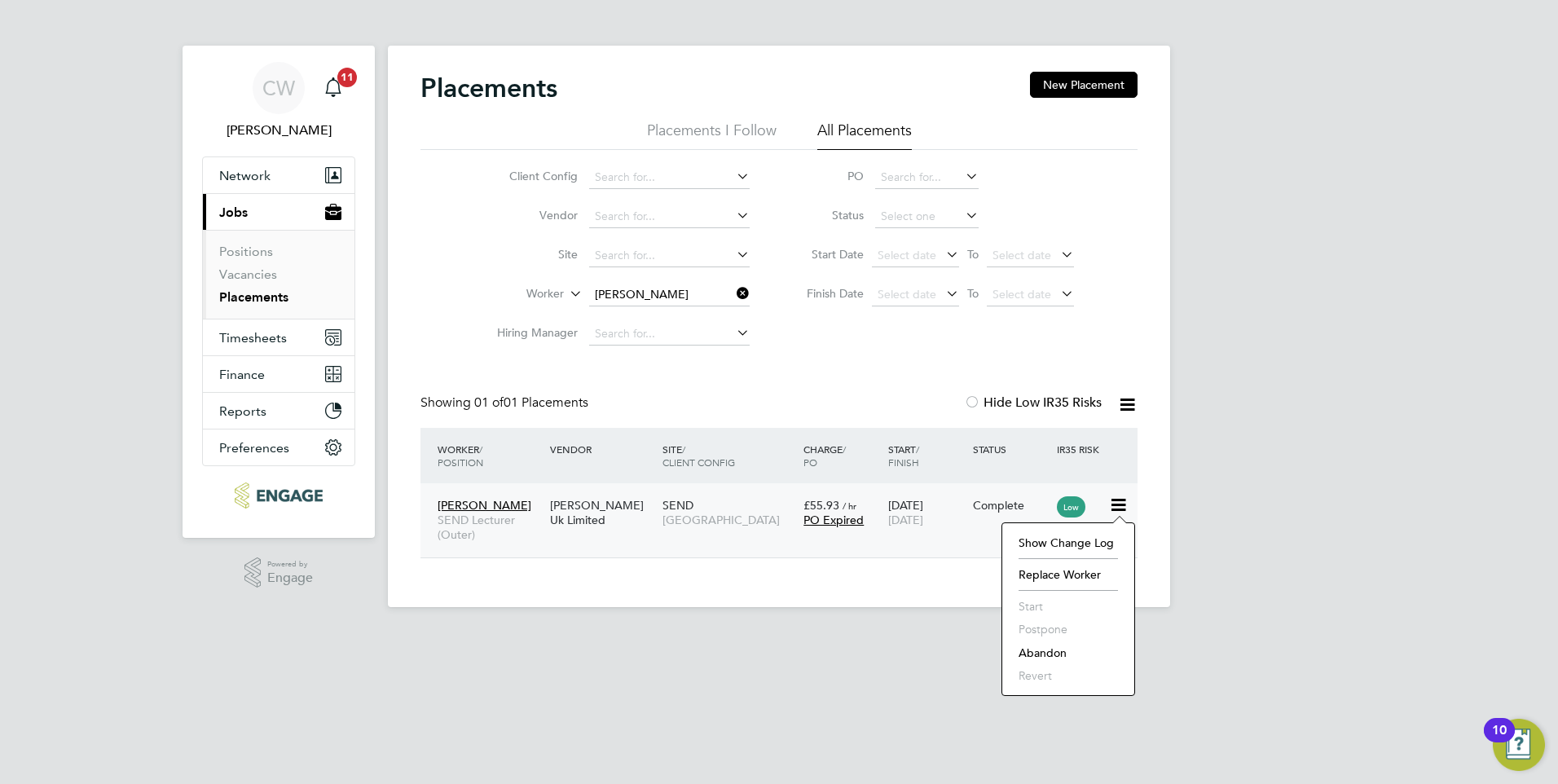
click at [1041, 572] on li "Replace Worker" at bounding box center [1068, 574] width 116 height 23
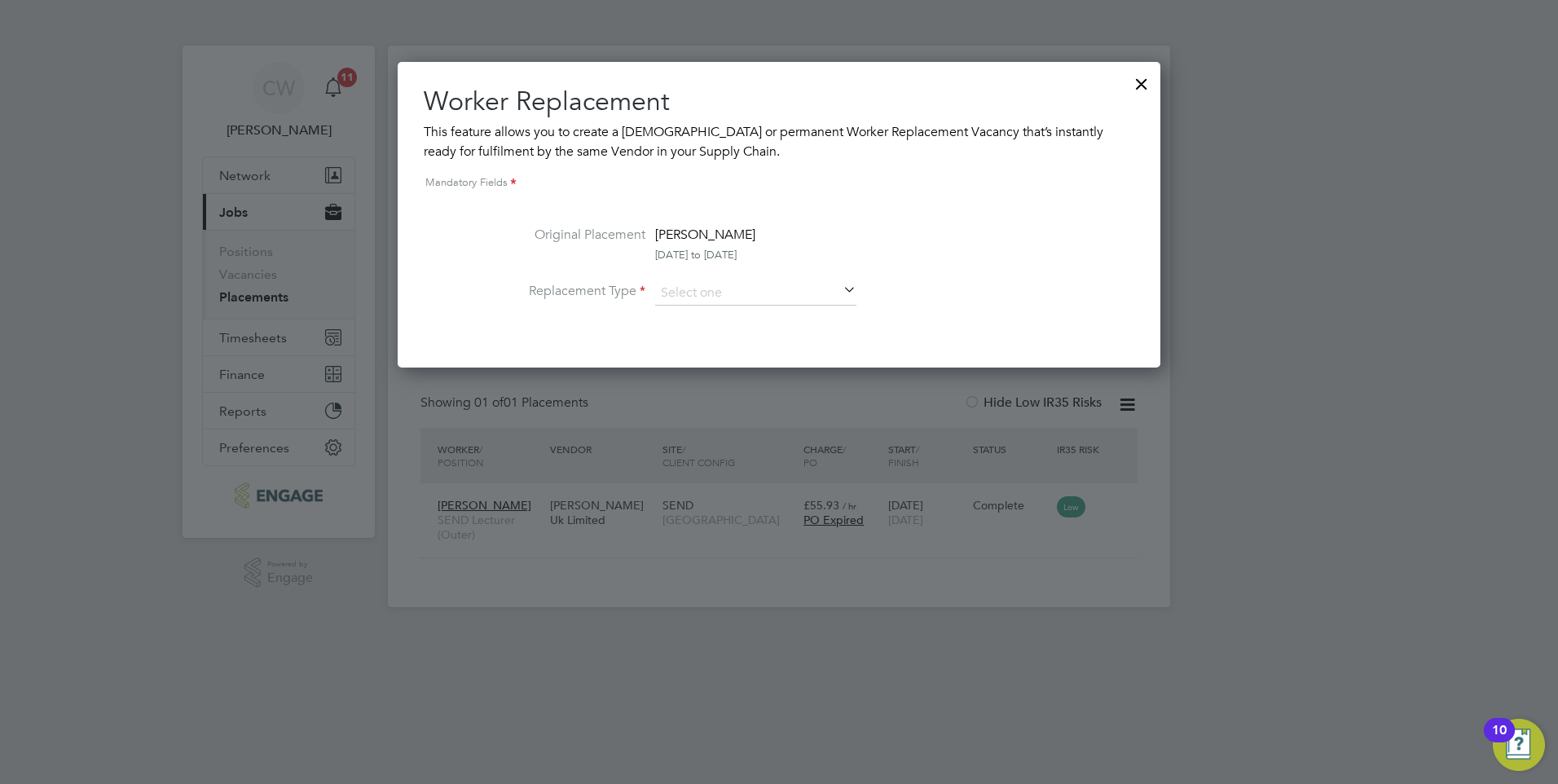
click at [840, 290] on icon at bounding box center [840, 290] width 0 height 23
click at [840, 287] on icon at bounding box center [840, 290] width 0 height 23
click at [694, 290] on input at bounding box center [756, 293] width 201 height 25
click at [1140, 80] on div at bounding box center [1142, 80] width 30 height 30
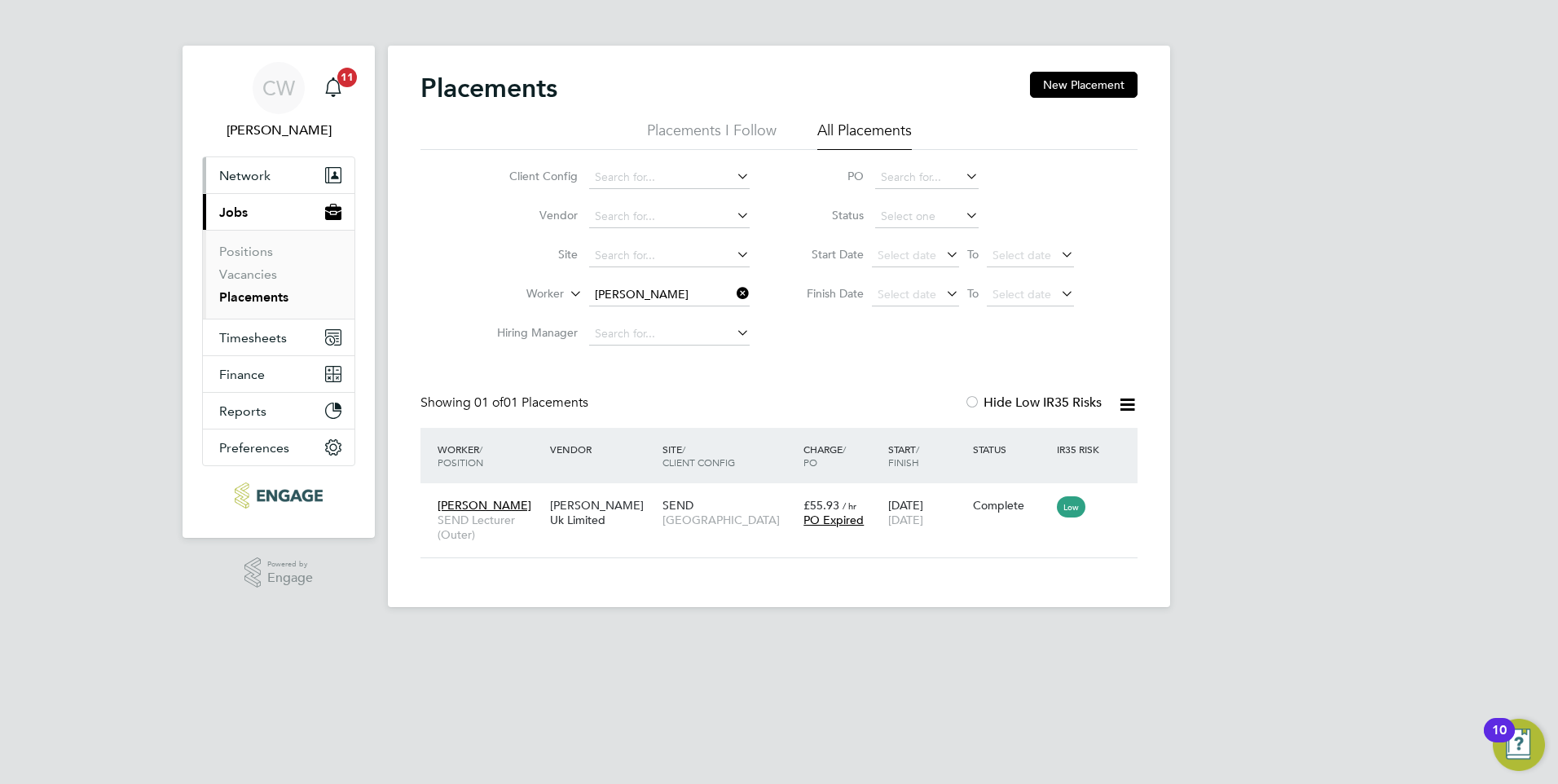
click at [242, 173] on span "Network" at bounding box center [245, 176] width 52 height 16
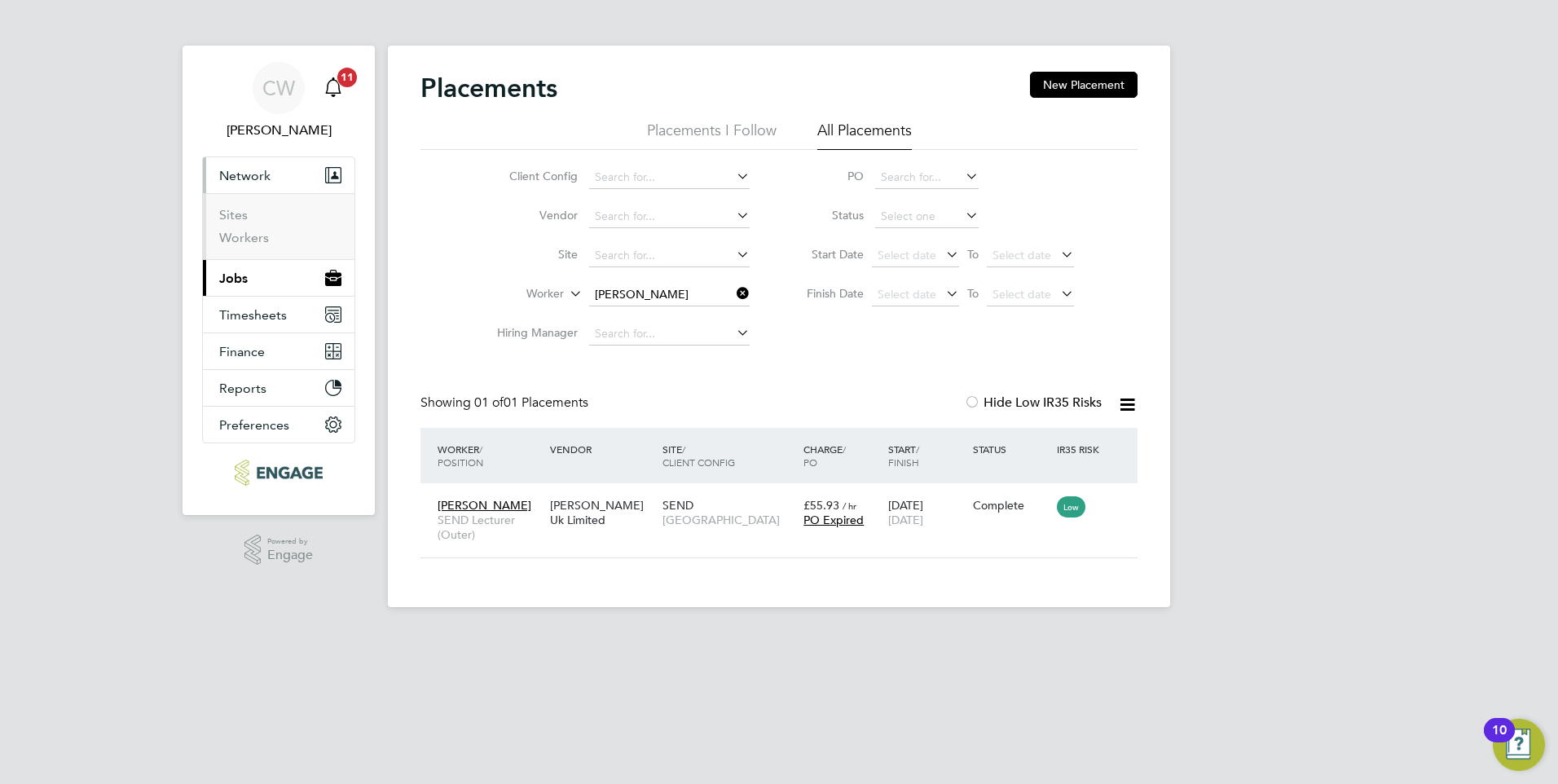
click at [343, 78] on span "11" at bounding box center [348, 77] width 20 height 20
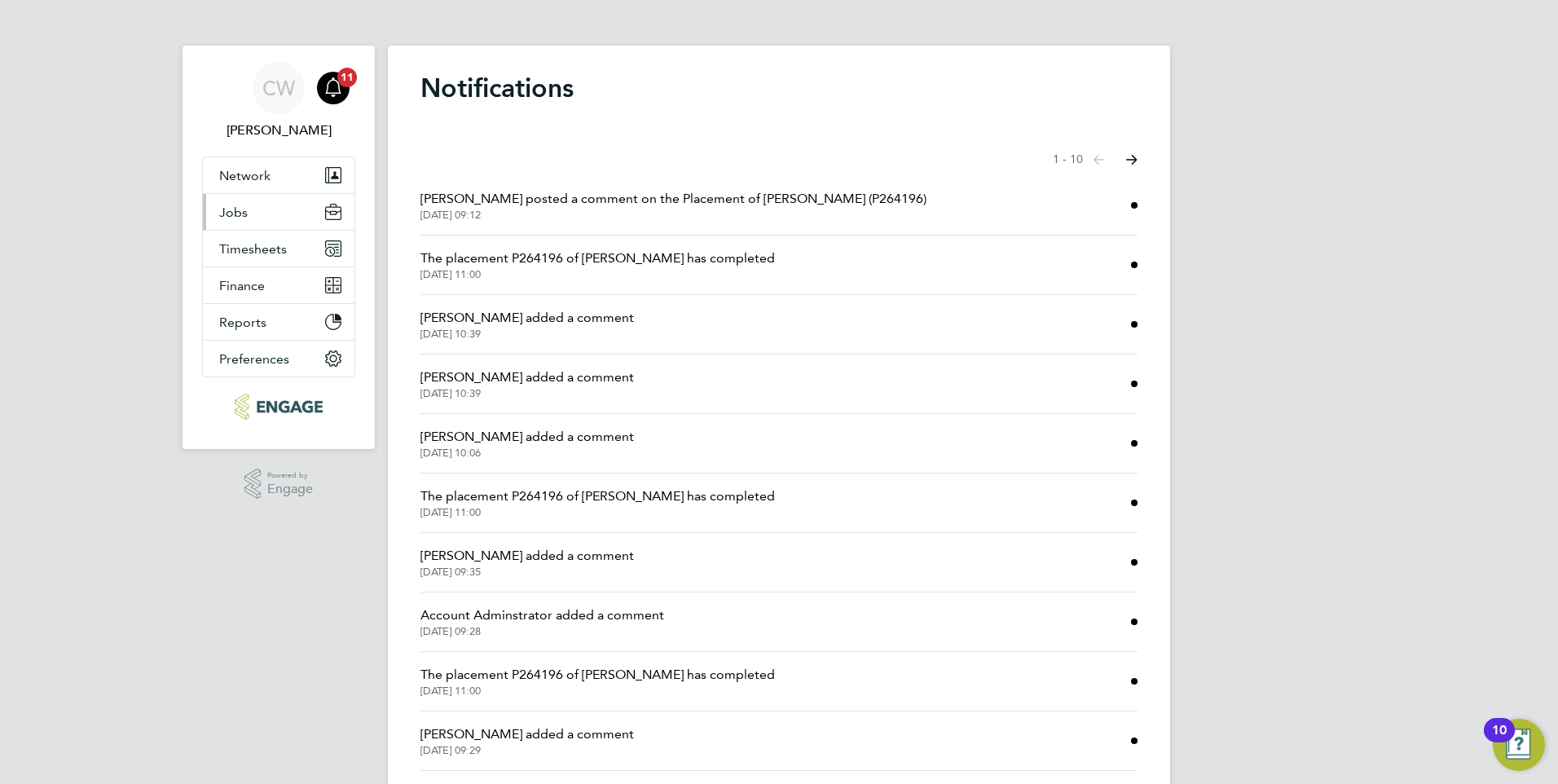
click at [227, 215] on span "Jobs" at bounding box center [233, 213] width 29 height 16
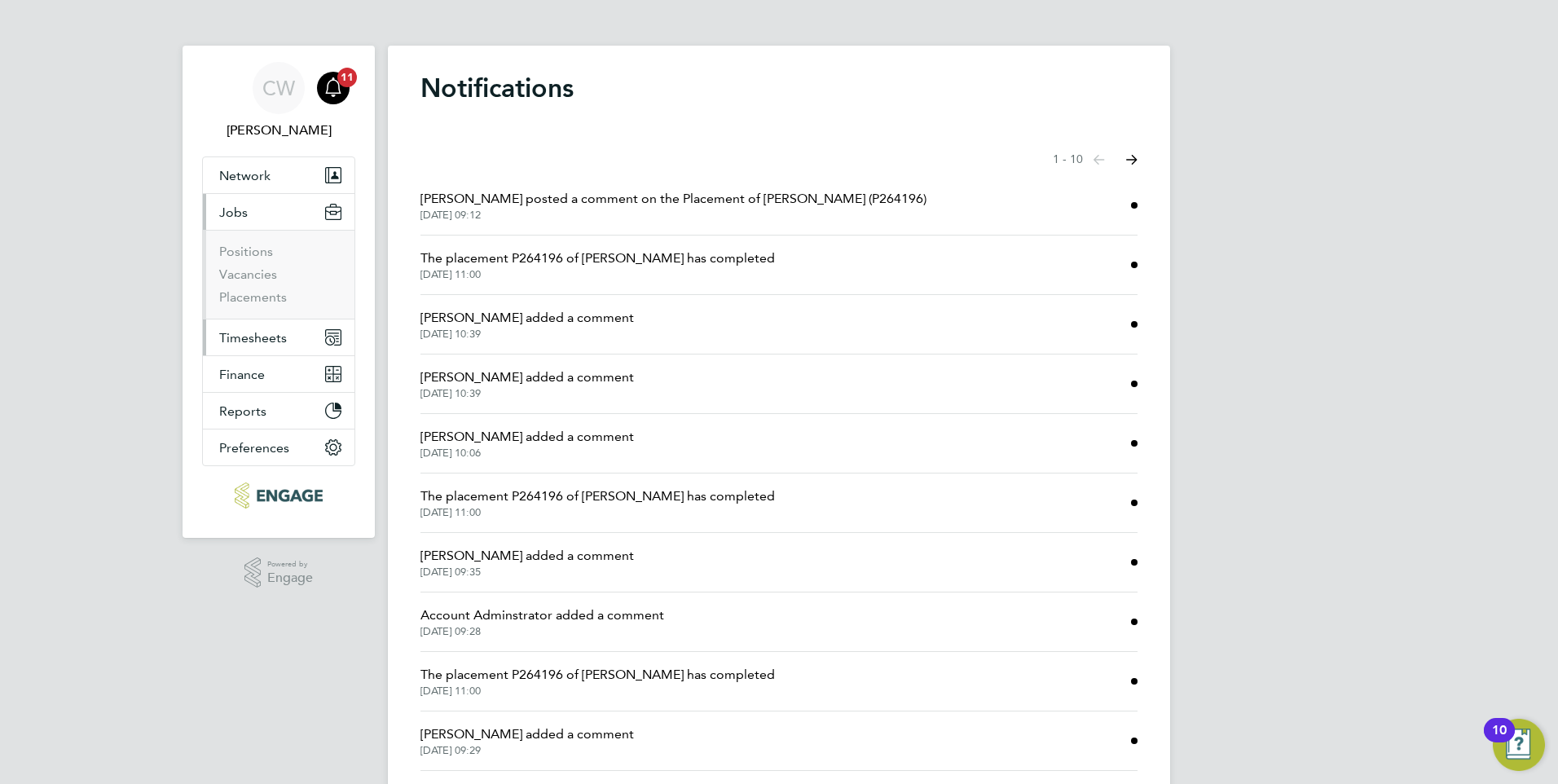
click at [239, 343] on span "Timesheets" at bounding box center [253, 338] width 67 height 16
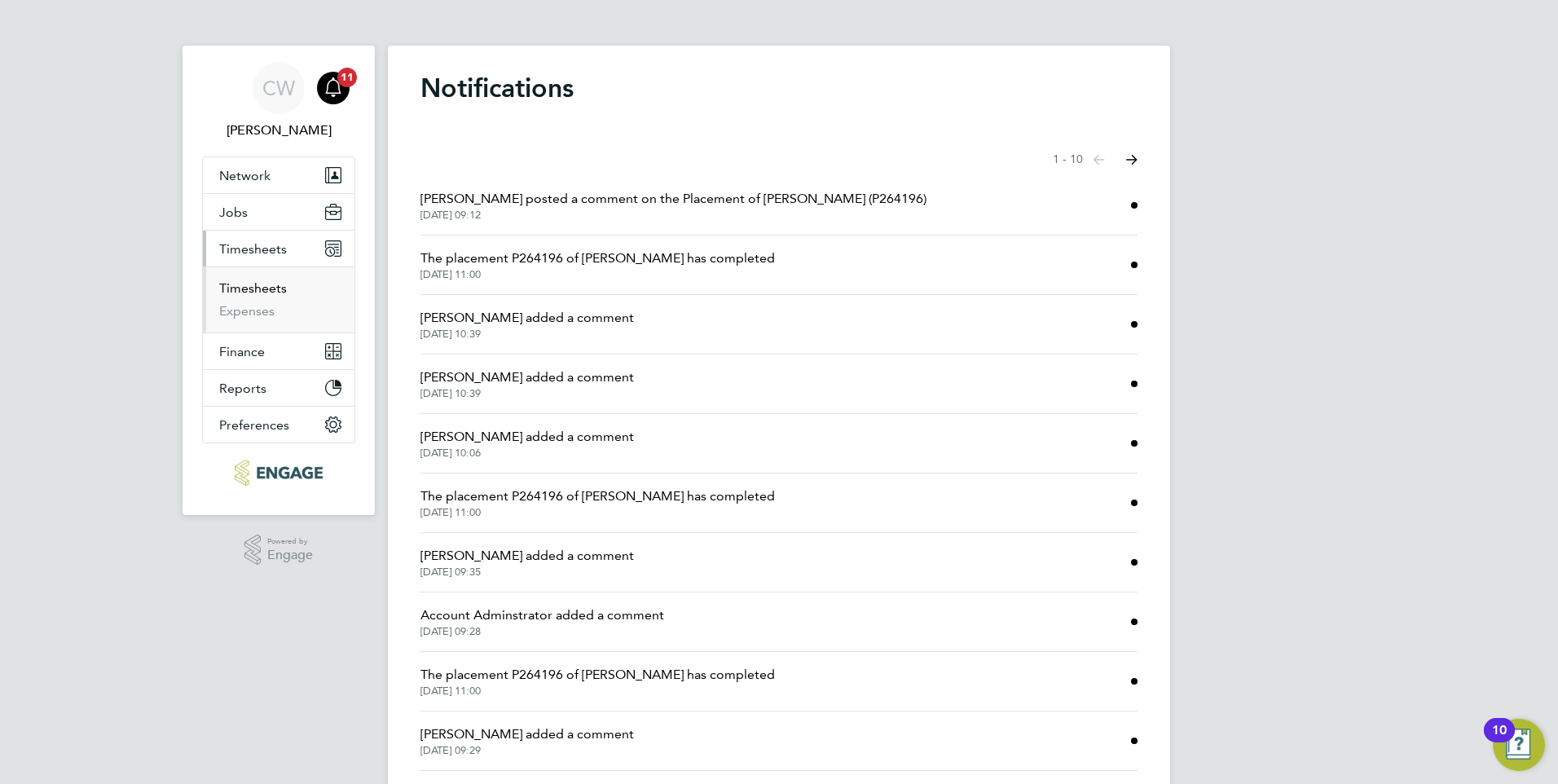
click at [251, 287] on link "Timesheets" at bounding box center [253, 288] width 67 height 16
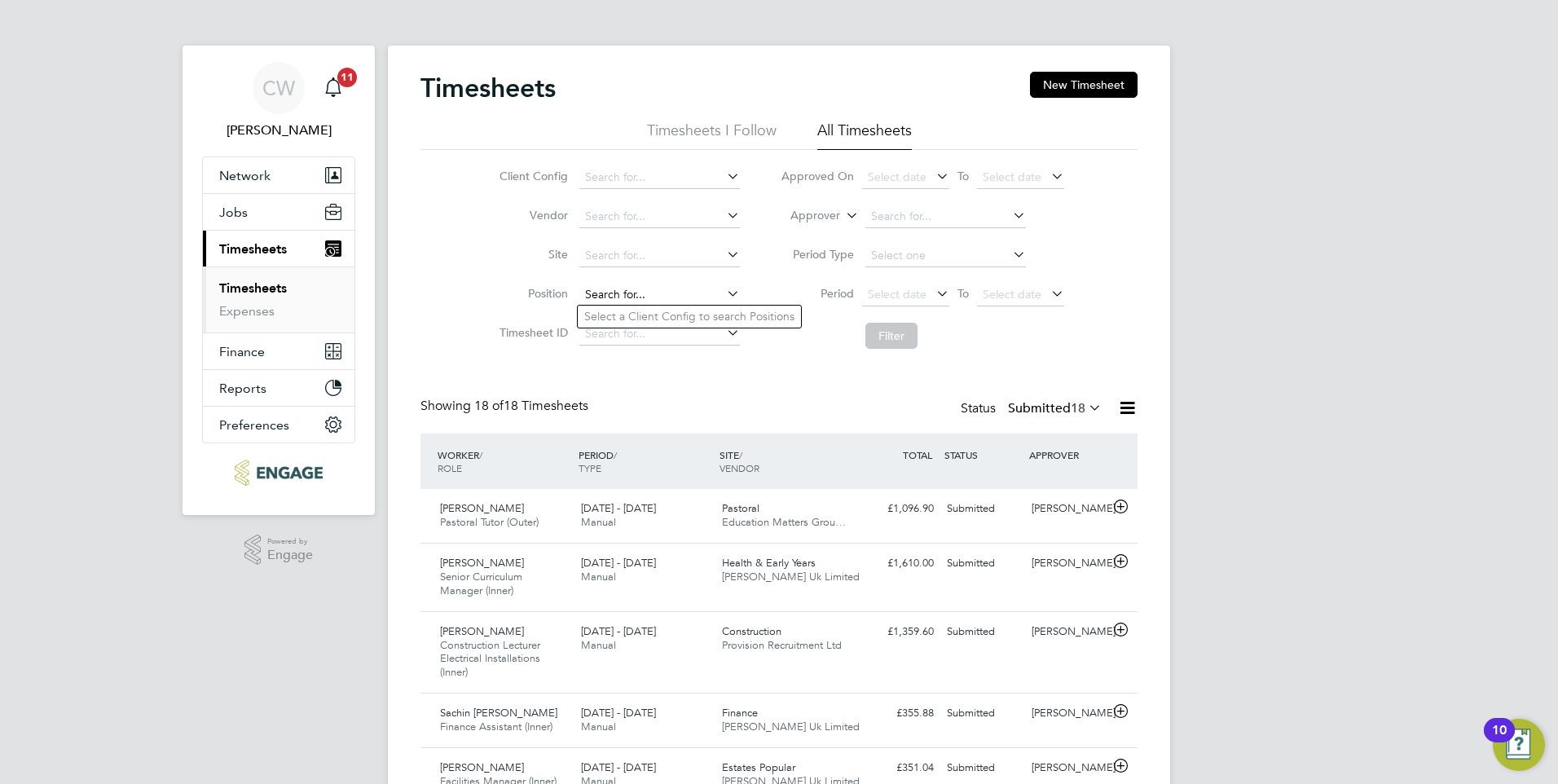
click at [696, 291] on input at bounding box center [660, 294] width 160 height 23
click at [724, 291] on icon at bounding box center [724, 293] width 0 height 23
click at [724, 213] on icon at bounding box center [724, 215] width 0 height 23
click at [536, 228] on li "Vendor" at bounding box center [617, 216] width 286 height 39
click at [720, 172] on input at bounding box center [660, 177] width 160 height 23
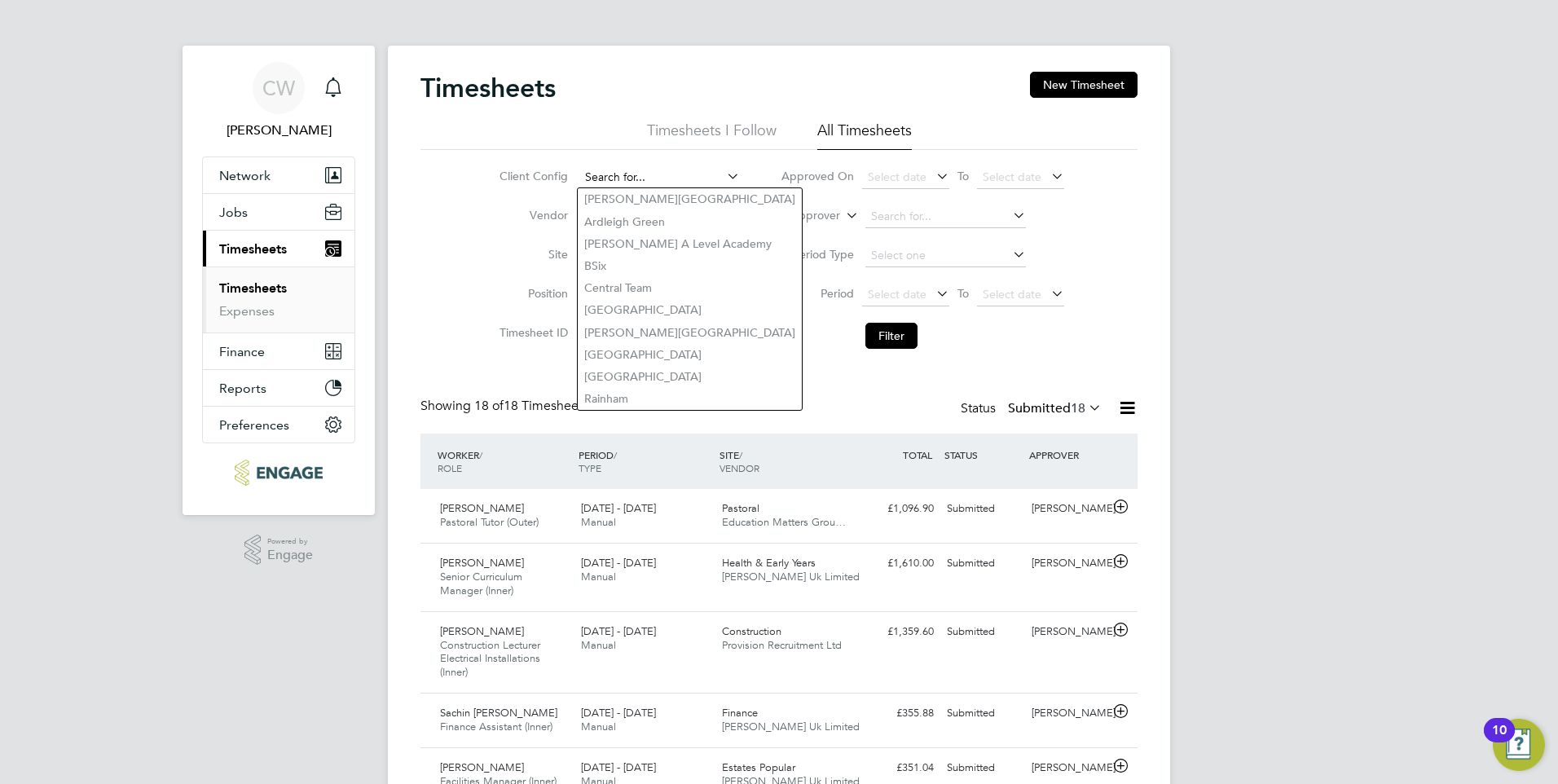
click at [706, 172] on input at bounding box center [660, 177] width 160 height 23
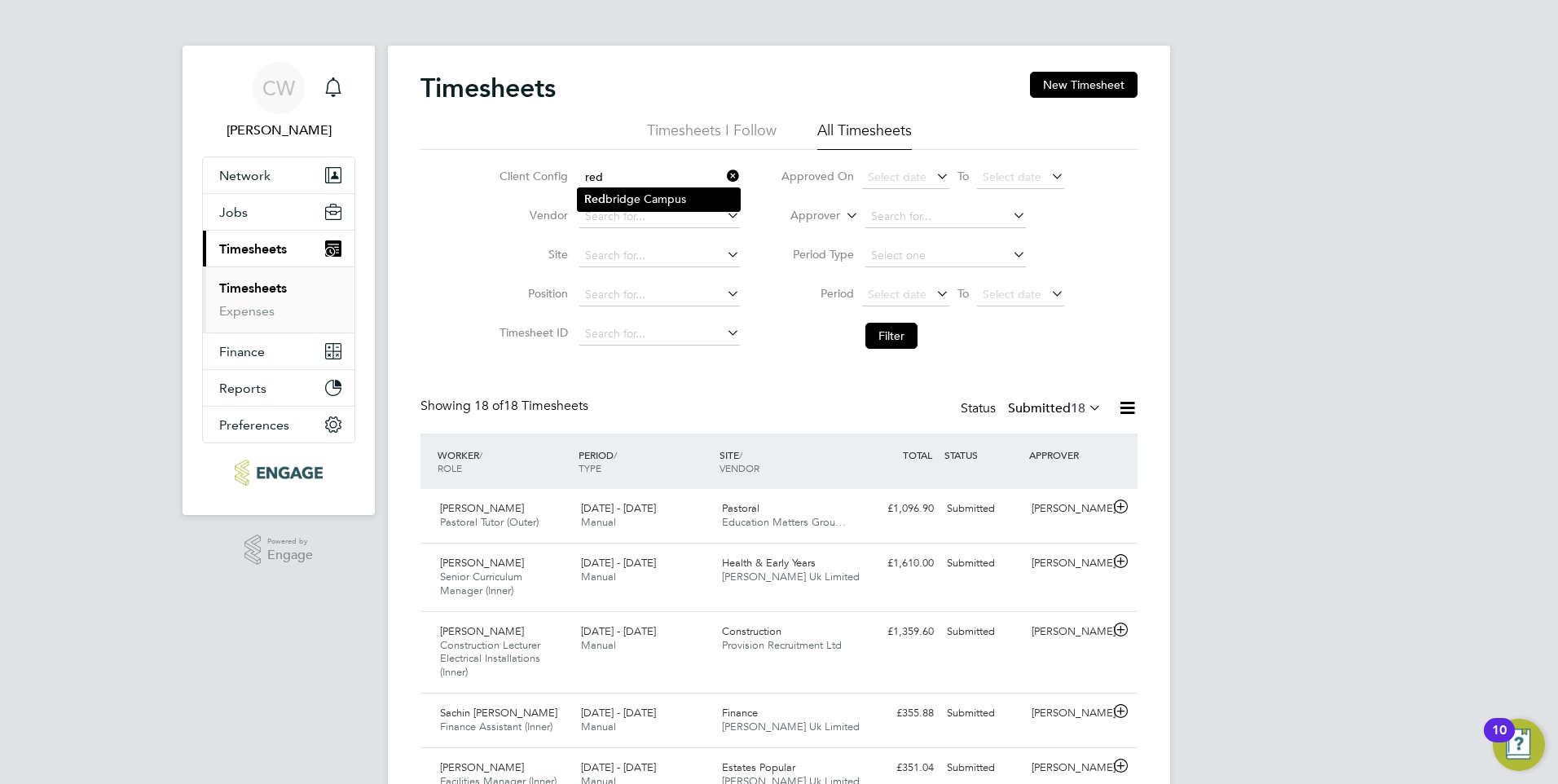
click at [668, 195] on li "[GEOGRAPHIC_DATA]" at bounding box center [659, 199] width 162 height 22
type input "[GEOGRAPHIC_DATA]"
click at [901, 335] on button "Filter" at bounding box center [891, 336] width 52 height 26
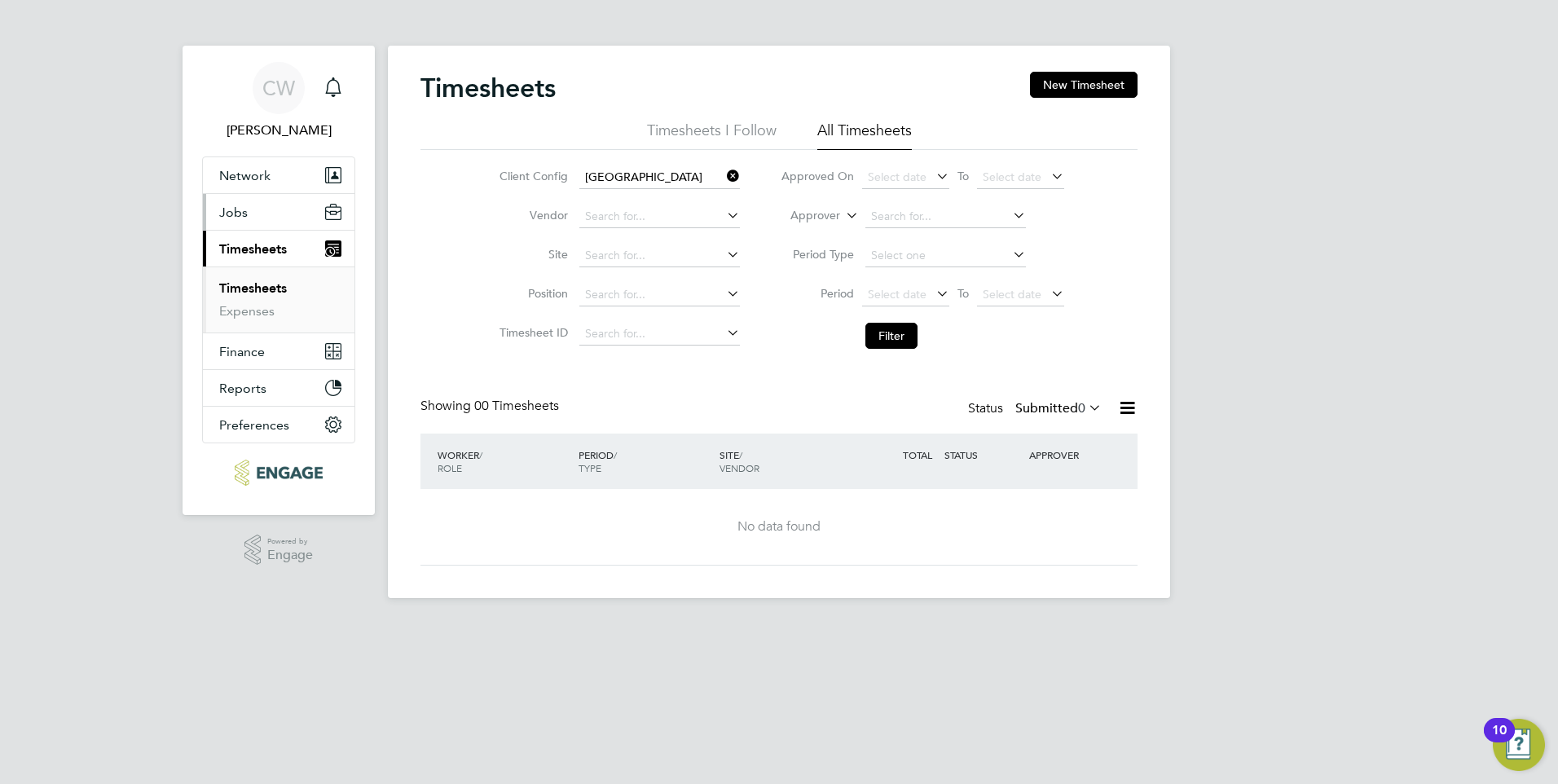
click at [233, 206] on span "Jobs" at bounding box center [233, 213] width 29 height 16
click at [235, 213] on span "Jobs" at bounding box center [233, 213] width 29 height 16
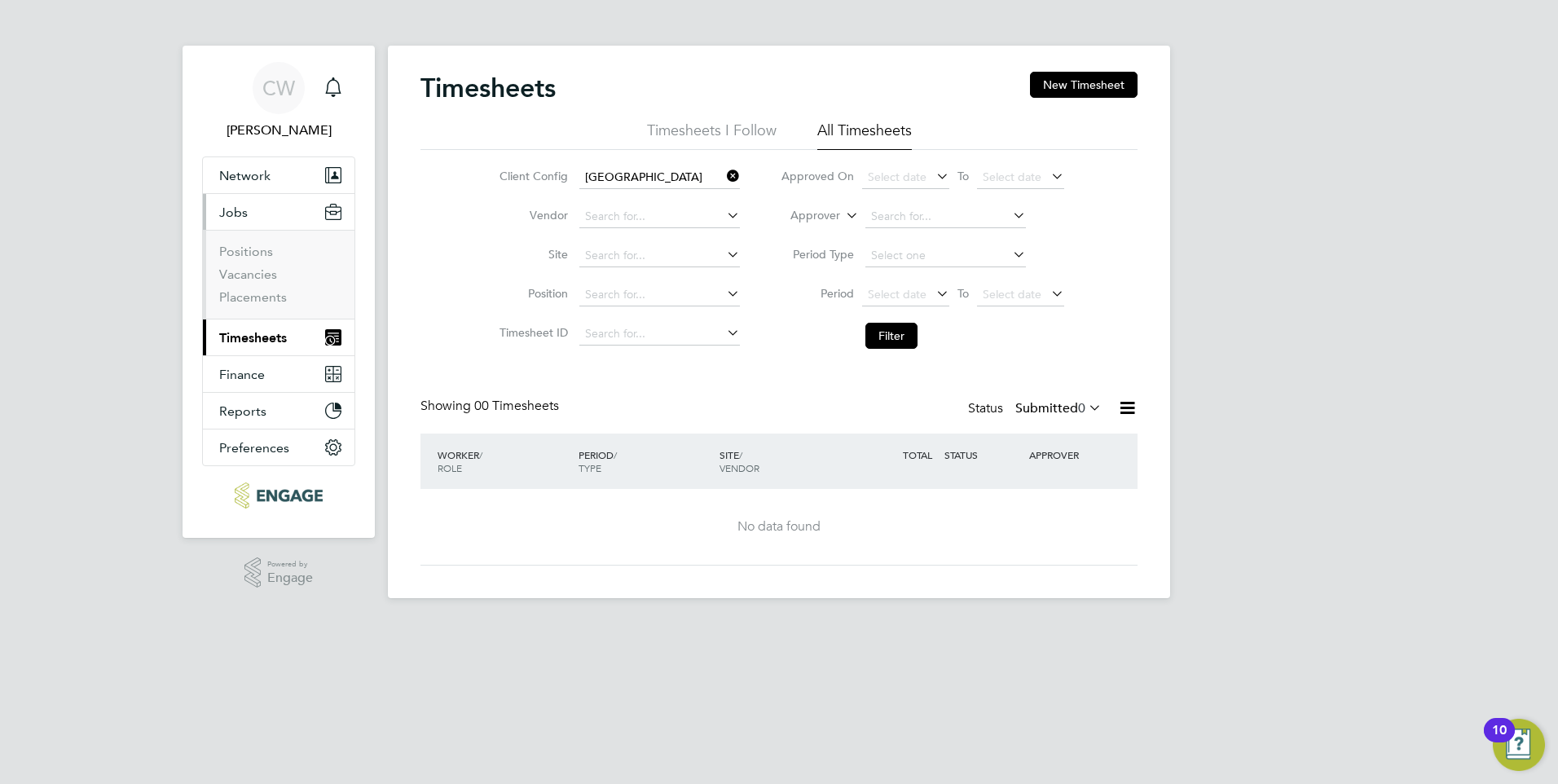
click at [233, 214] on span "Jobs" at bounding box center [233, 213] width 29 height 16
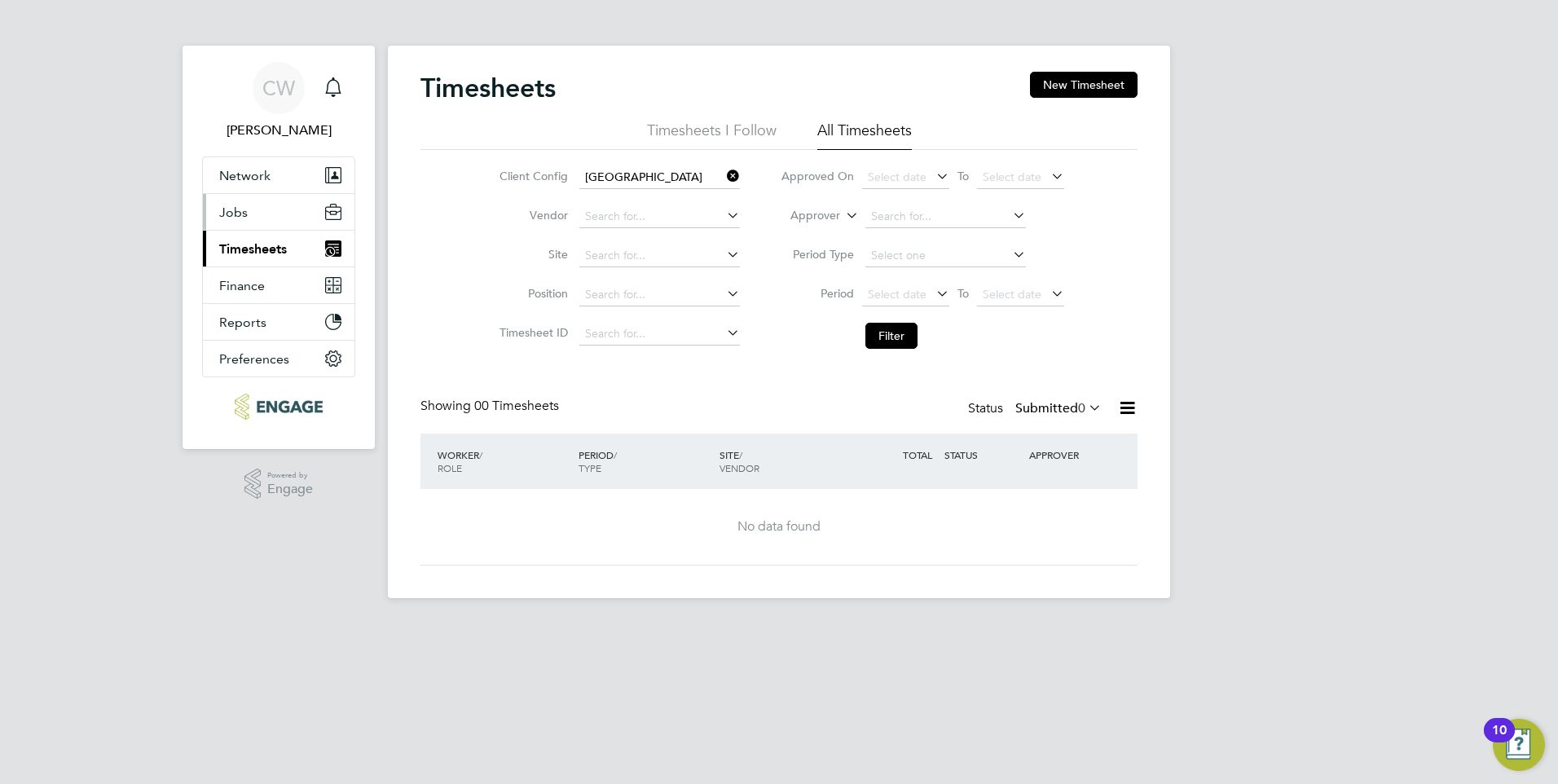
click at [233, 214] on span "Jobs" at bounding box center [233, 213] width 29 height 16
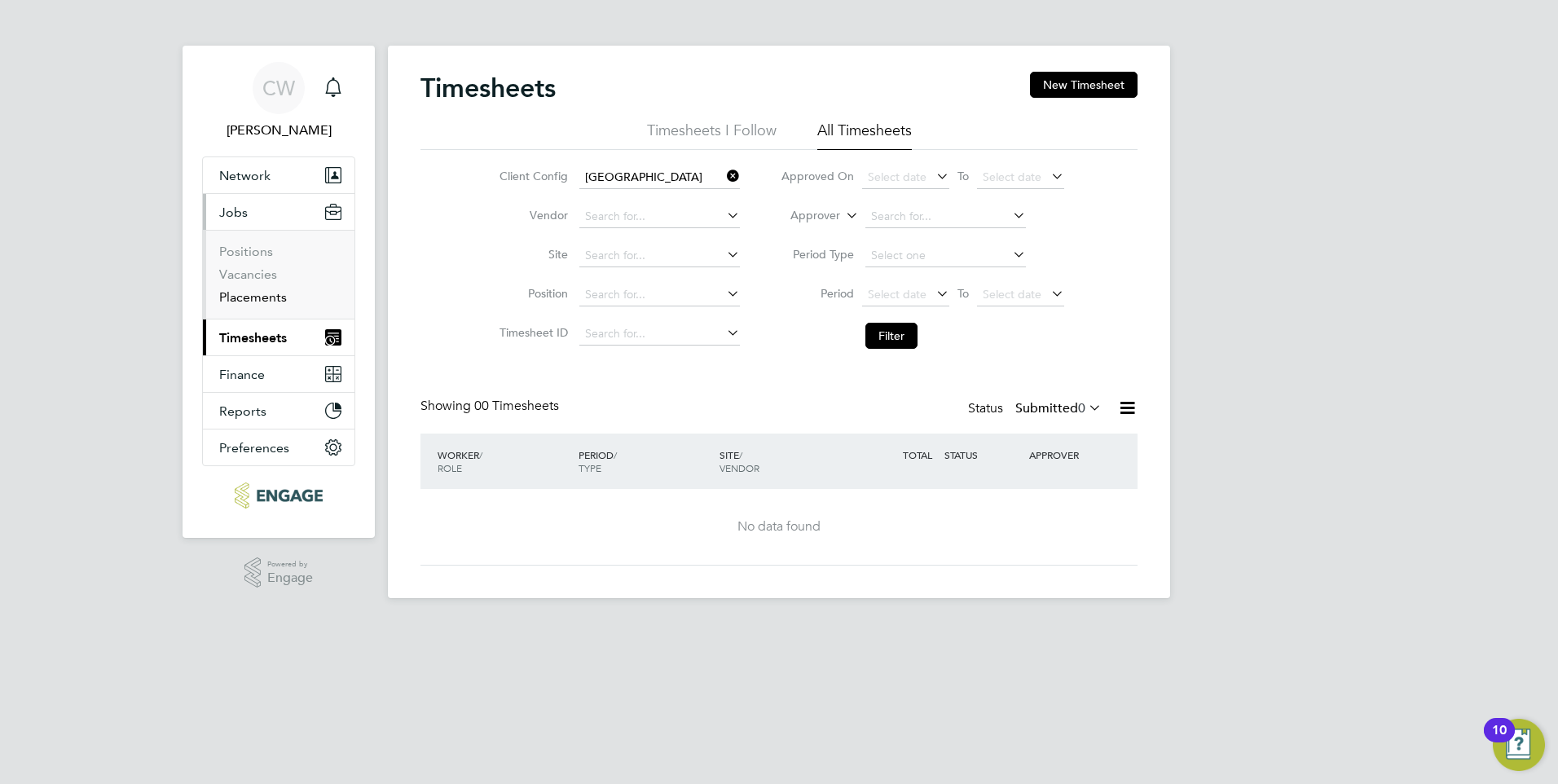
click at [240, 299] on link "Placements" at bounding box center [253, 297] width 67 height 16
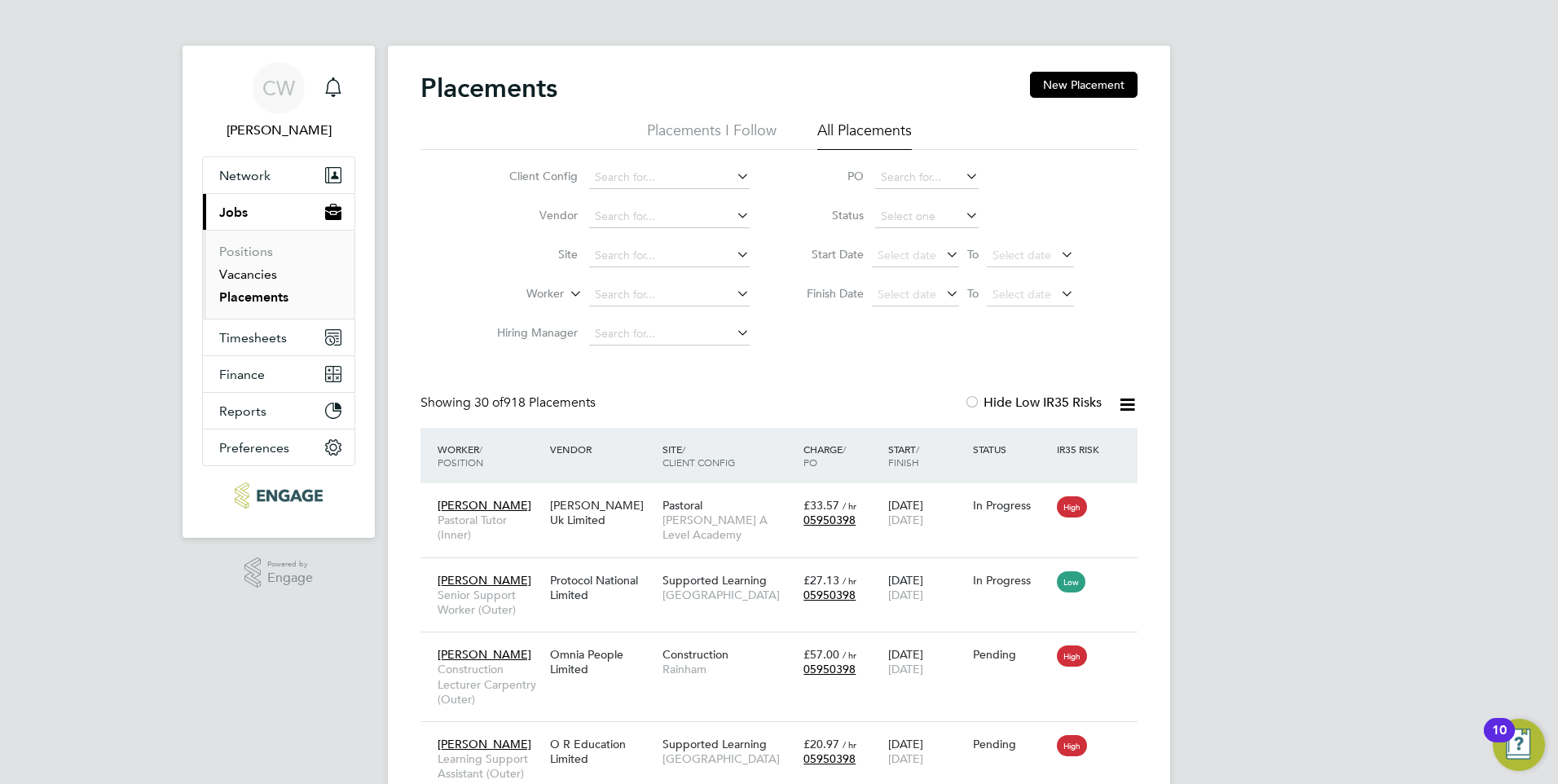
click at [234, 276] on link "Vacancies" at bounding box center [248, 274] width 57 height 16
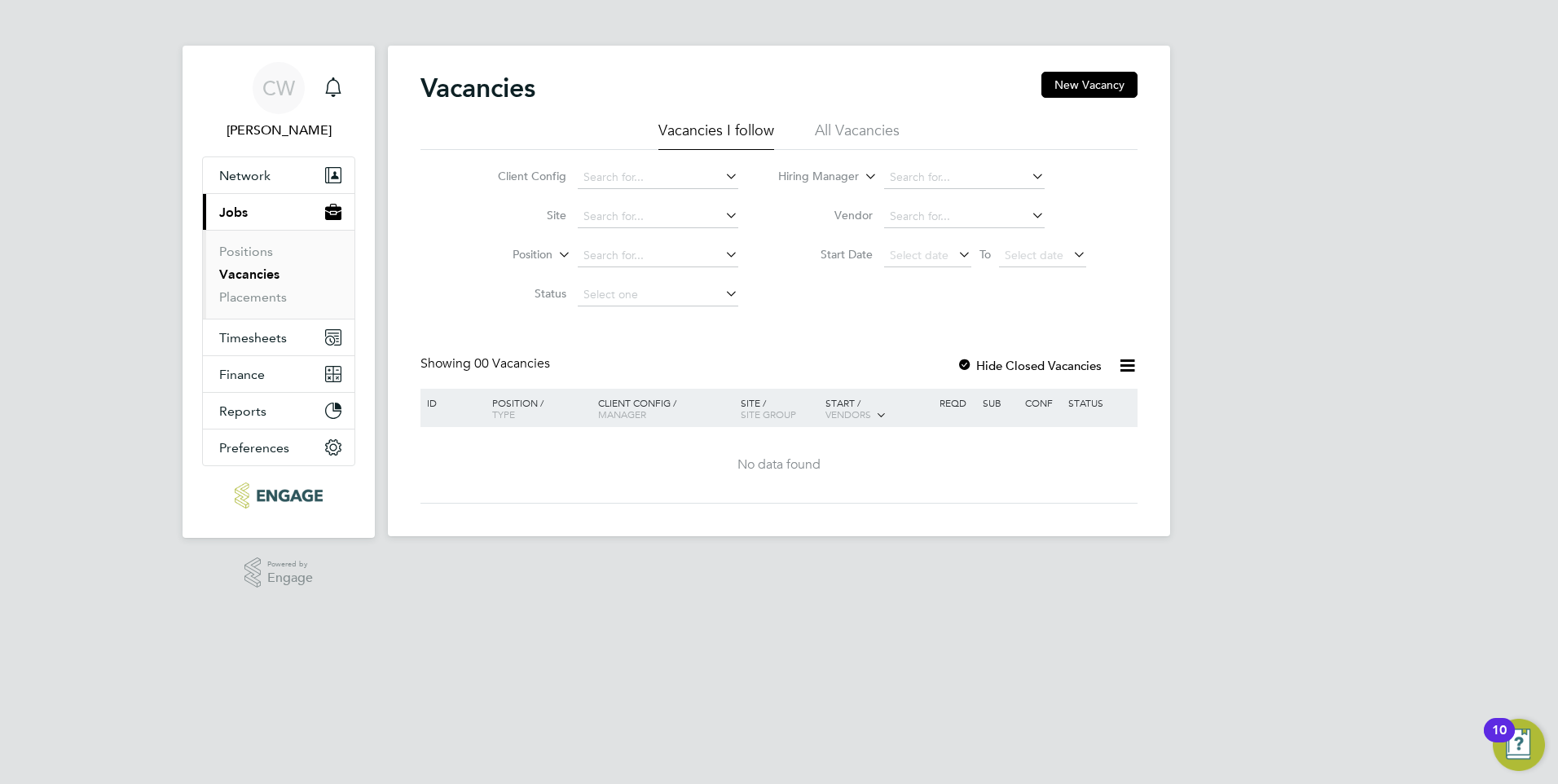
click at [885, 127] on li "All Vacancies" at bounding box center [858, 136] width 85 height 30
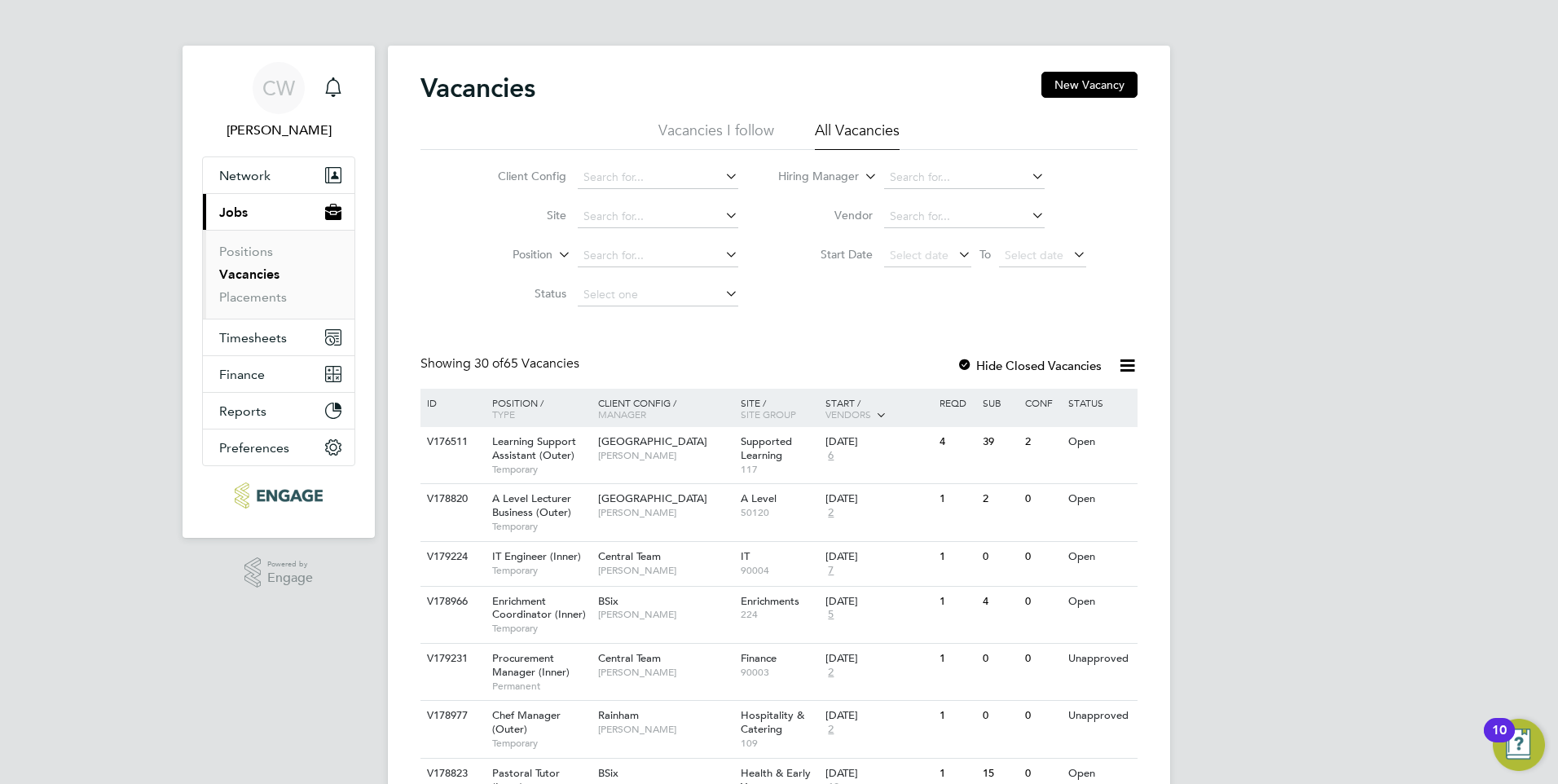
click at [722, 256] on icon at bounding box center [722, 253] width 0 height 23
click at [555, 255] on icon at bounding box center [555, 249] width 0 height 15
click at [807, 298] on div "Client Config Site Position Status Hiring Manager Vendor Start Date Select date…" at bounding box center [779, 232] width 717 height 164
click at [256, 256] on link "Positions" at bounding box center [246, 251] width 53 height 16
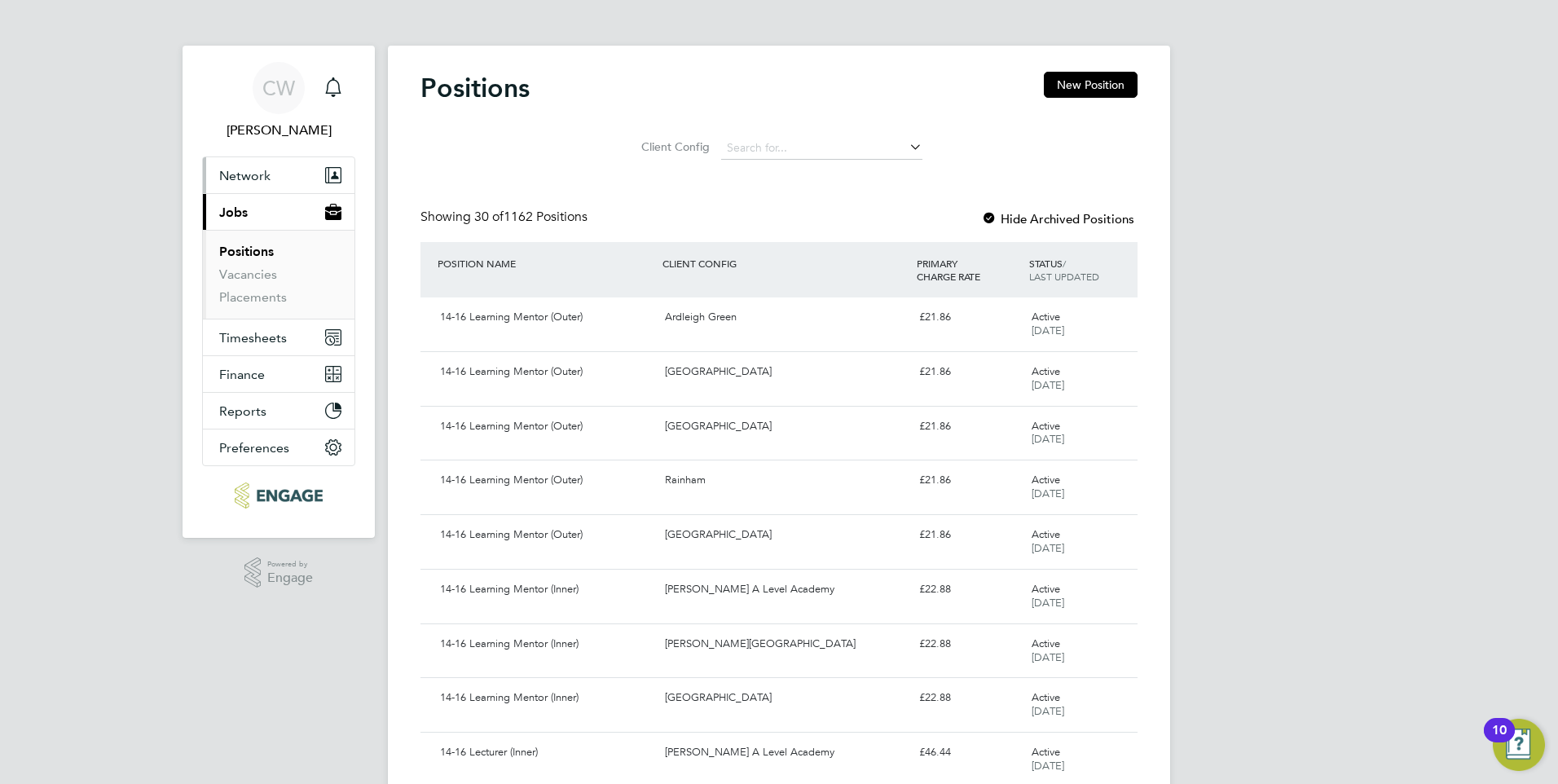
click at [242, 177] on span "Network" at bounding box center [245, 176] width 52 height 16
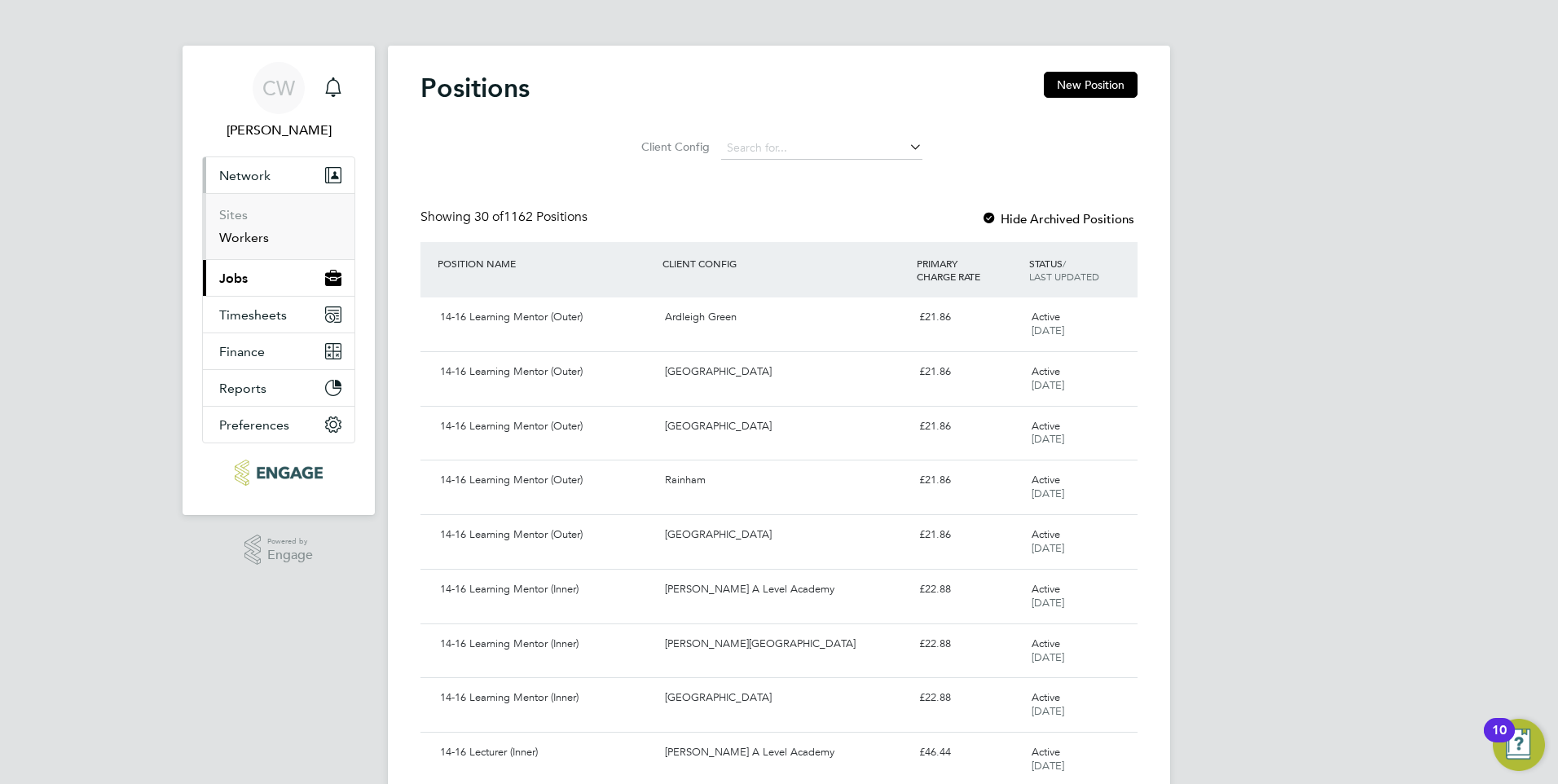
click at [234, 233] on link "Workers" at bounding box center [244, 238] width 50 height 16
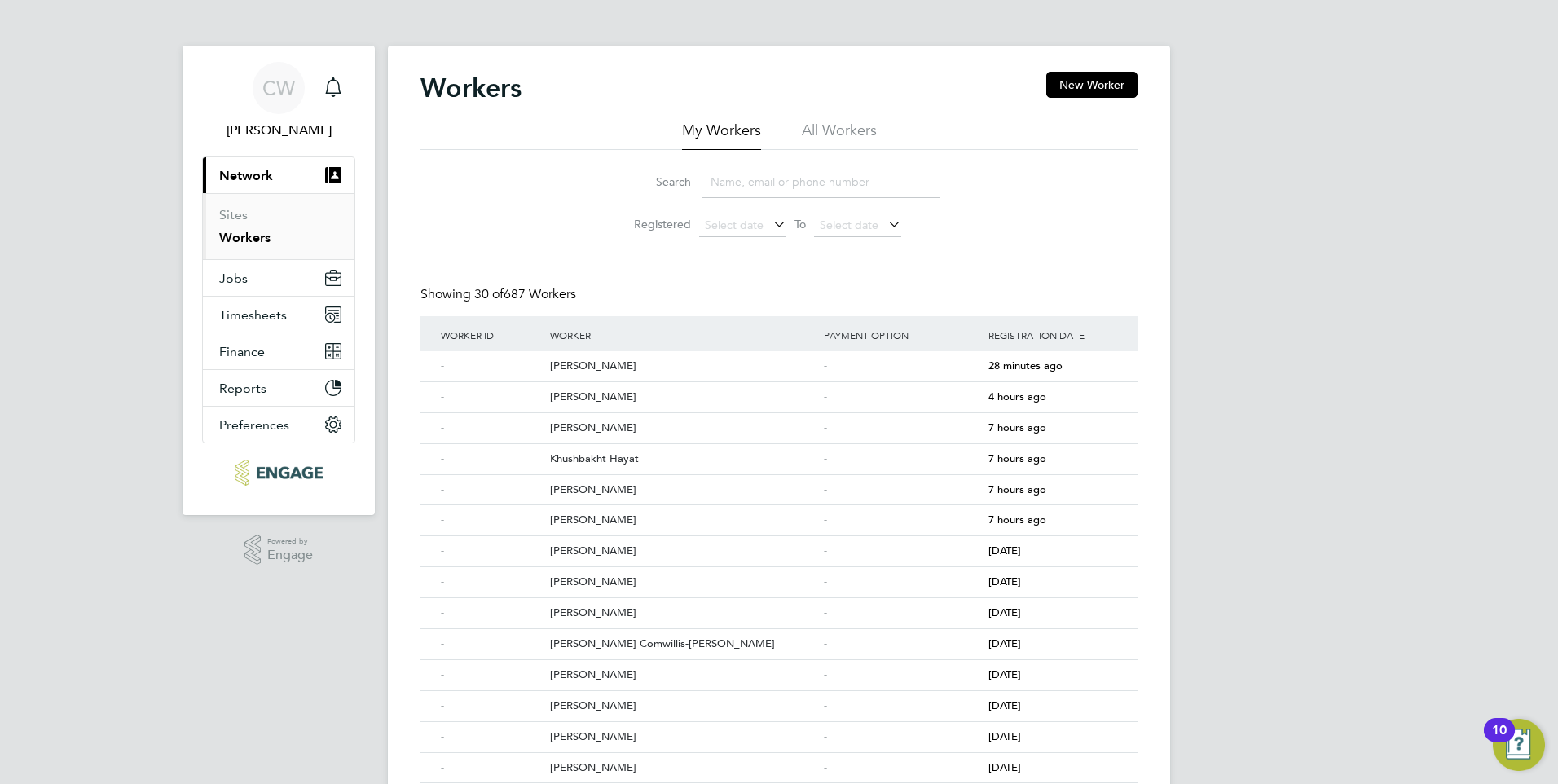
click at [768, 184] on input at bounding box center [821, 182] width 238 height 32
click at [844, 122] on li "All Workers" at bounding box center [840, 136] width 75 height 30
click at [735, 191] on input at bounding box center [821, 182] width 238 height 32
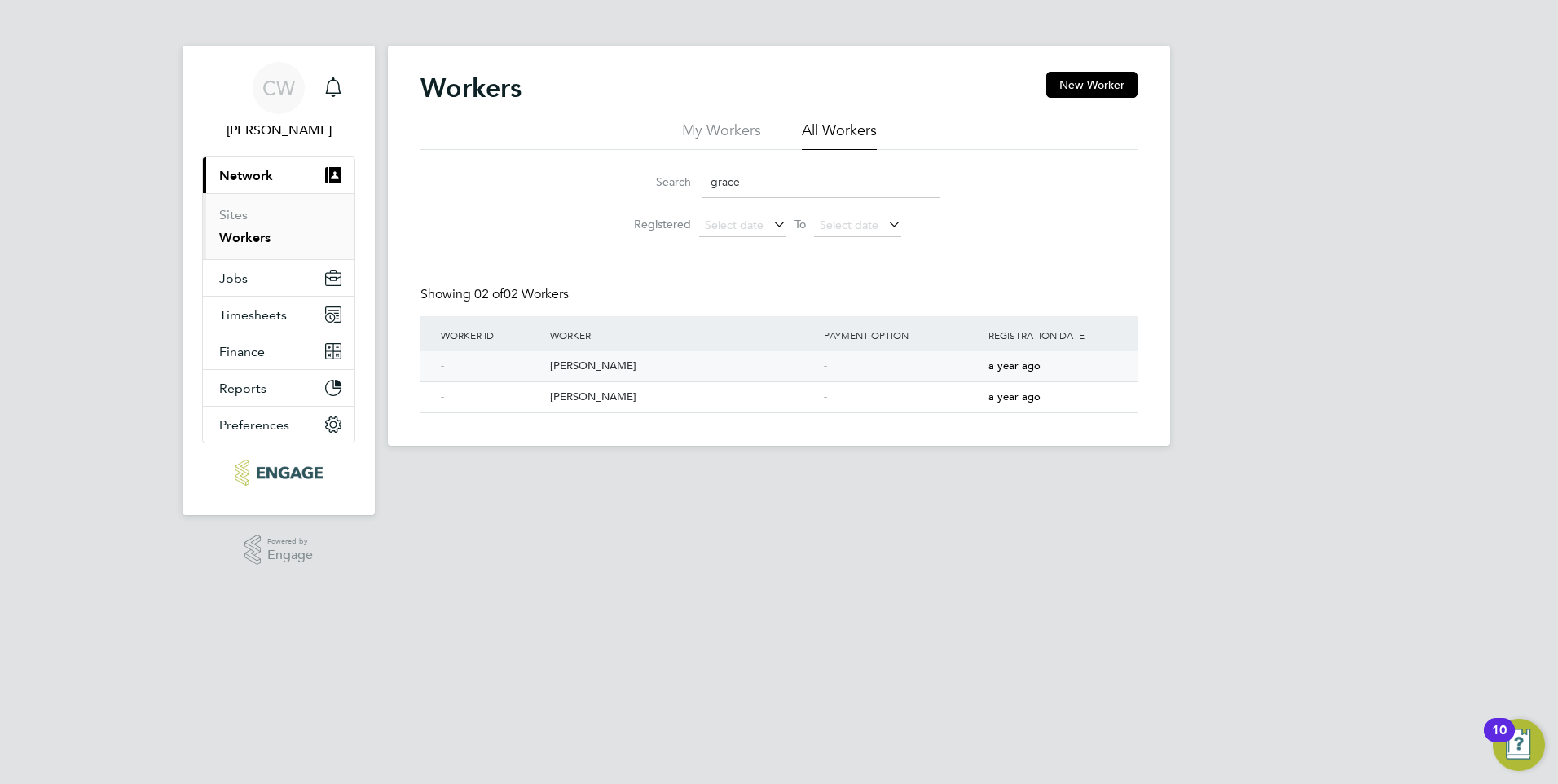
type input "grace"
click at [577, 369] on div "[PERSON_NAME]" at bounding box center [682, 366] width 273 height 30
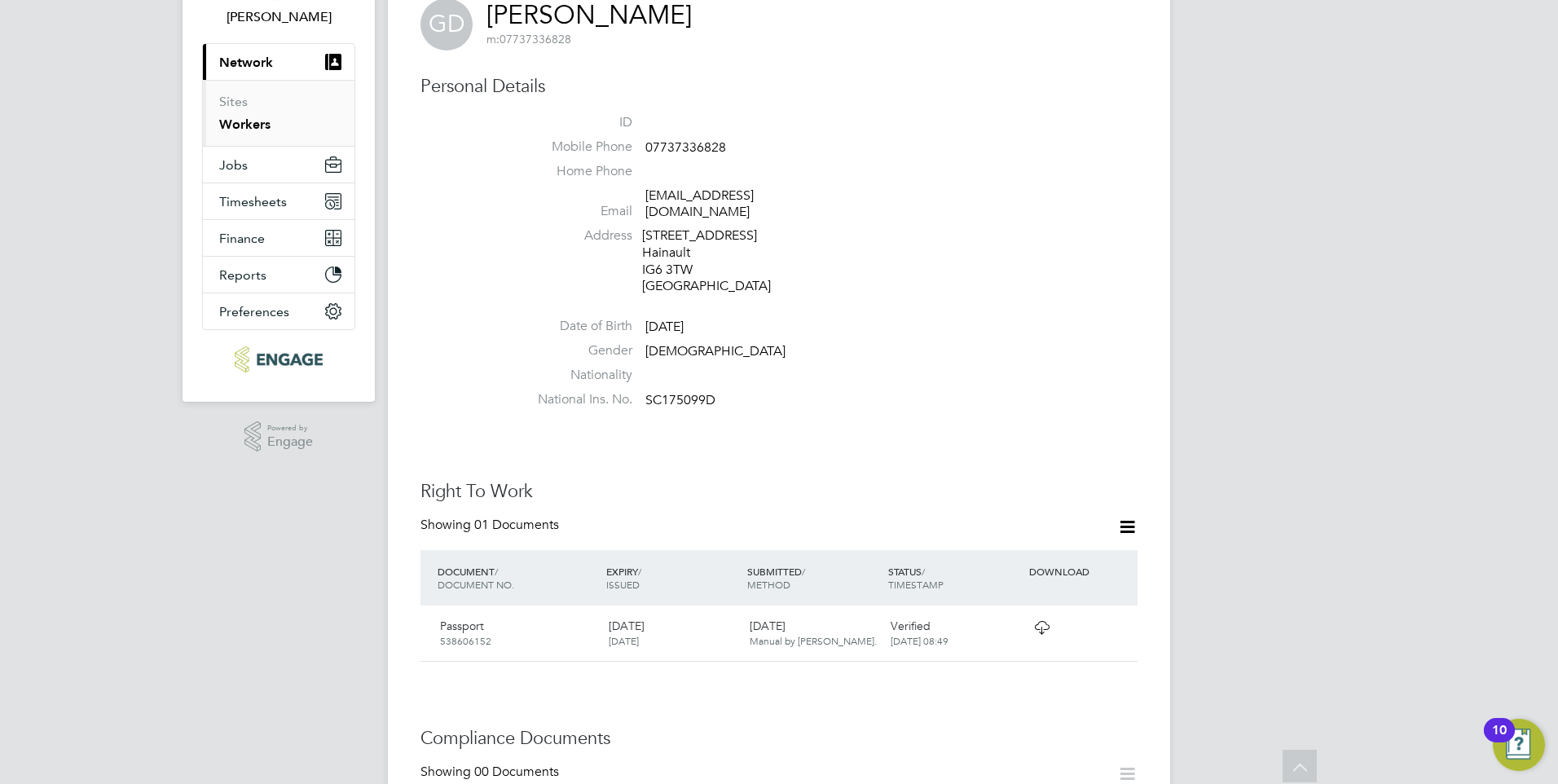
scroll to position [61, 0]
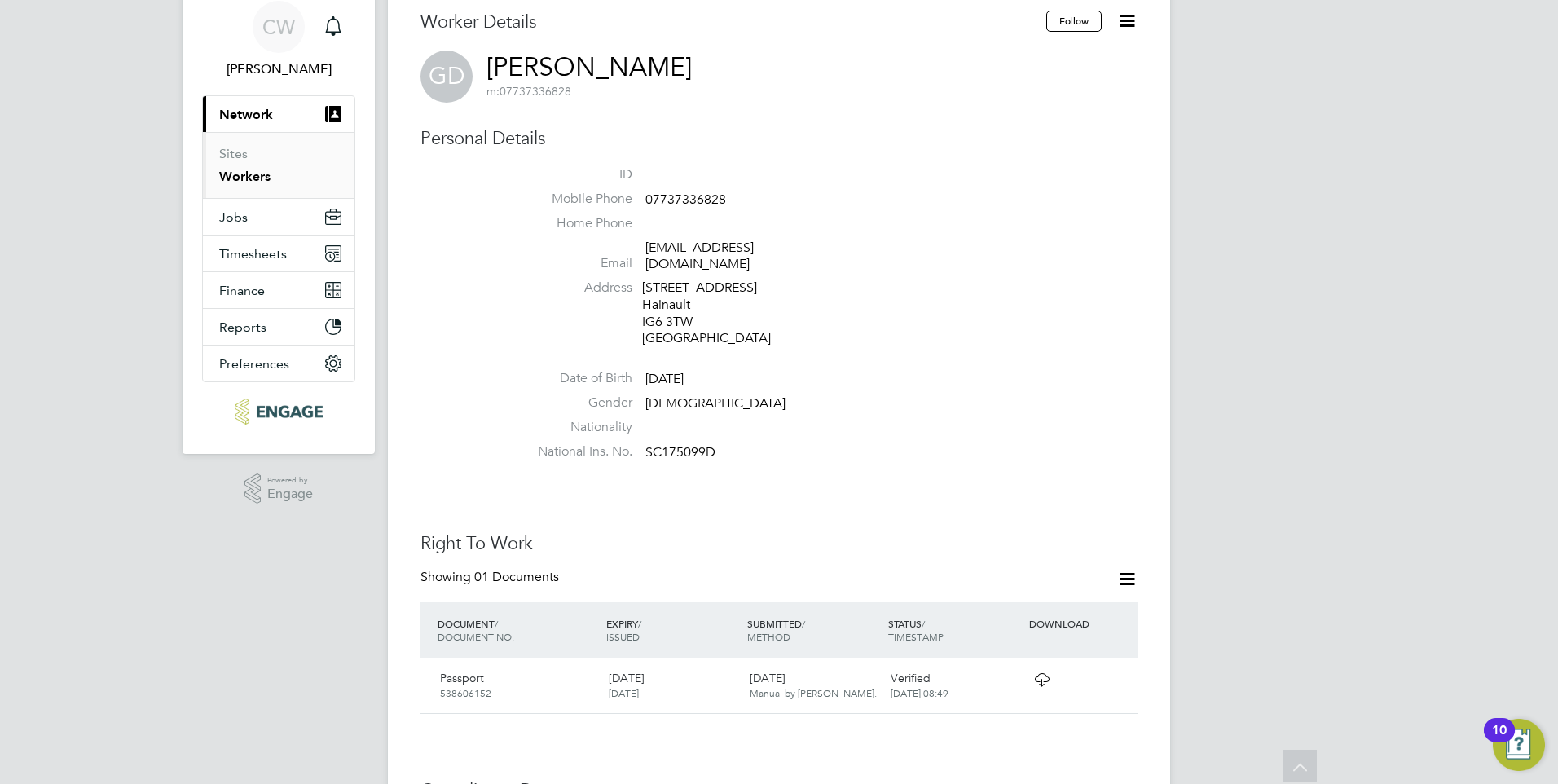
click at [1129, 568] on icon at bounding box center [1127, 578] width 21 height 21
click at [1123, 21] on icon at bounding box center [1127, 21] width 21 height 21
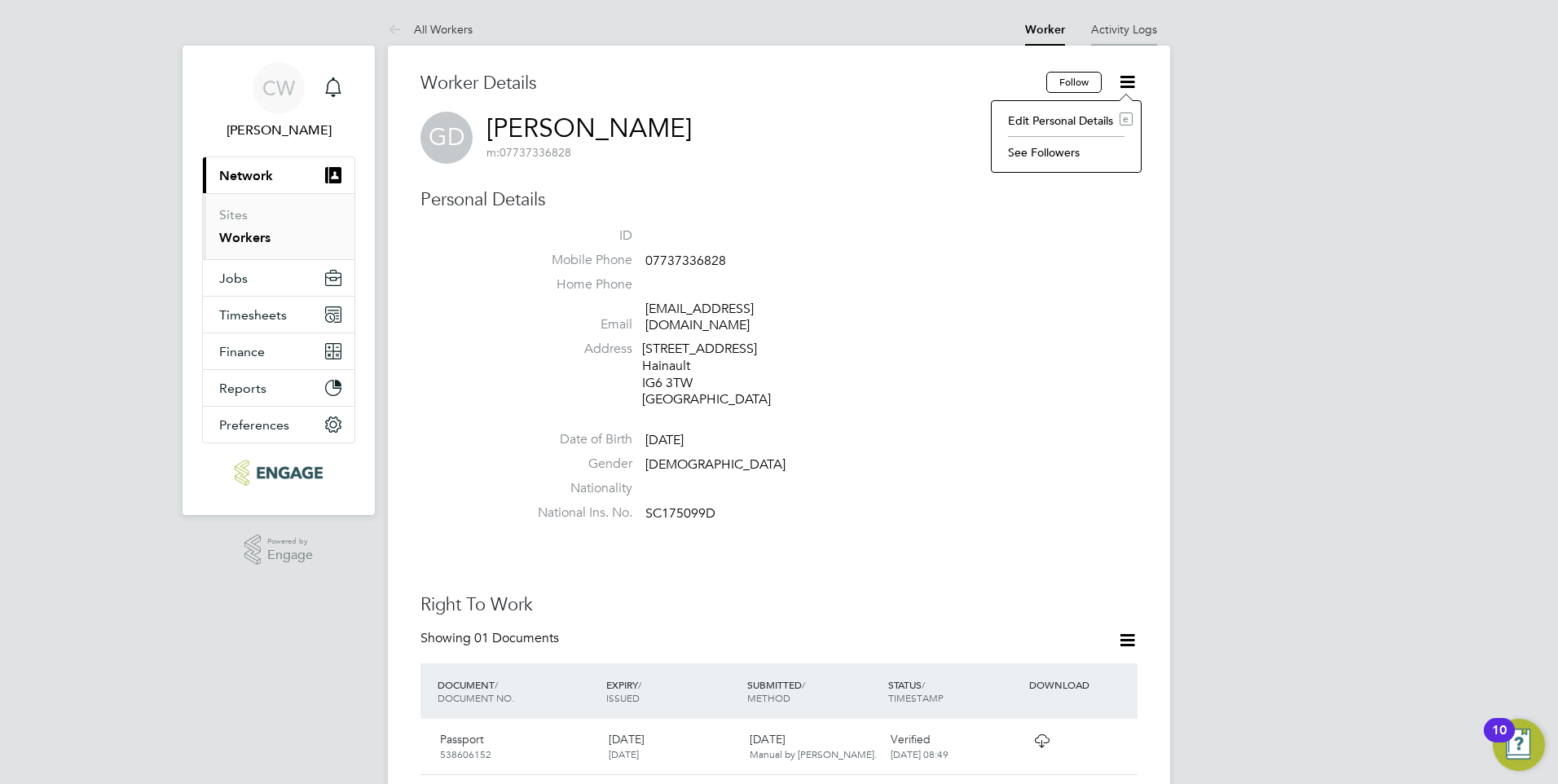
click at [1128, 31] on link "Activity Logs" at bounding box center [1124, 29] width 66 height 15
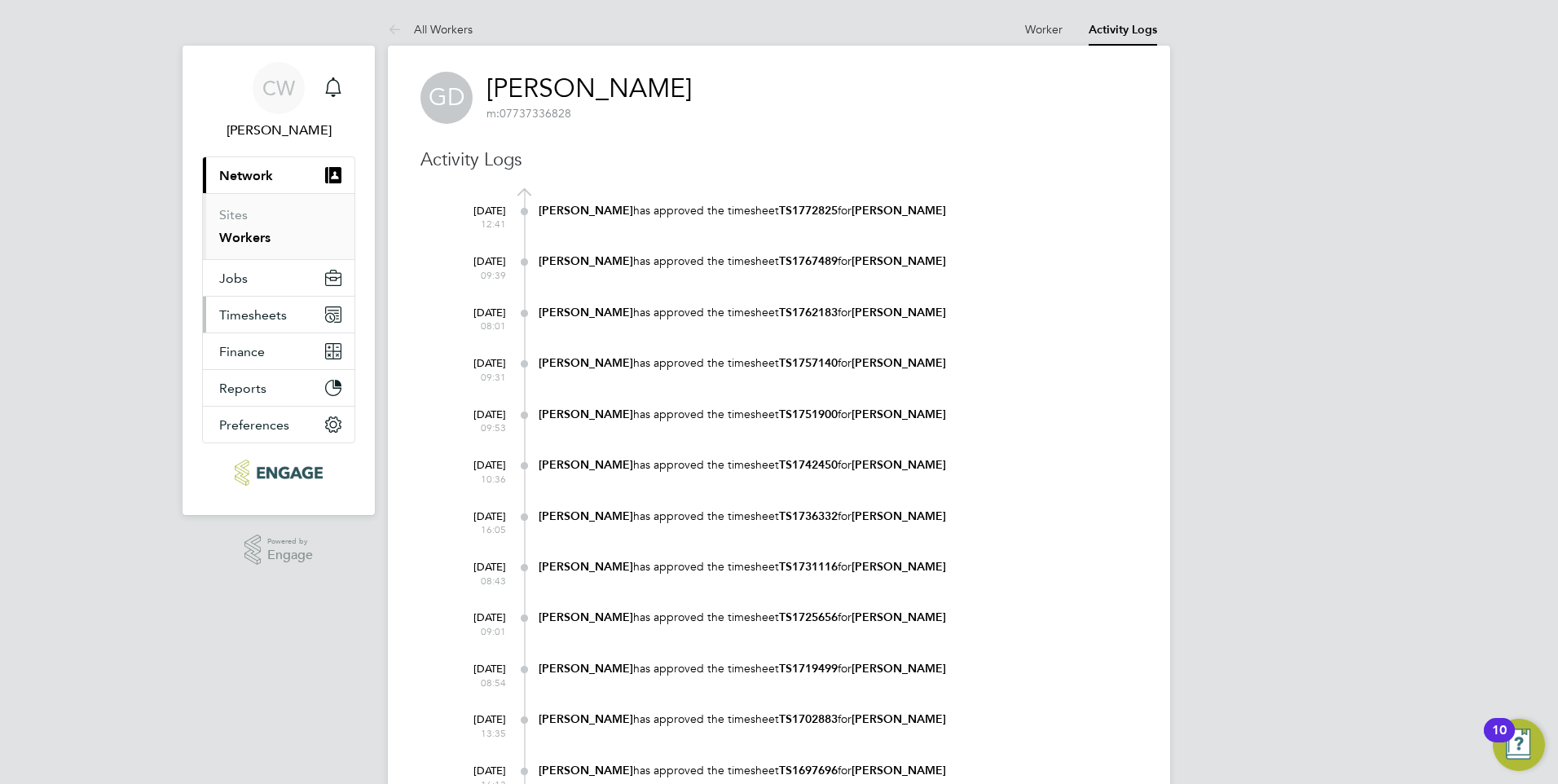
click at [246, 320] on span "Timesheets" at bounding box center [253, 315] width 67 height 16
click at [237, 277] on span "Jobs" at bounding box center [233, 278] width 29 height 16
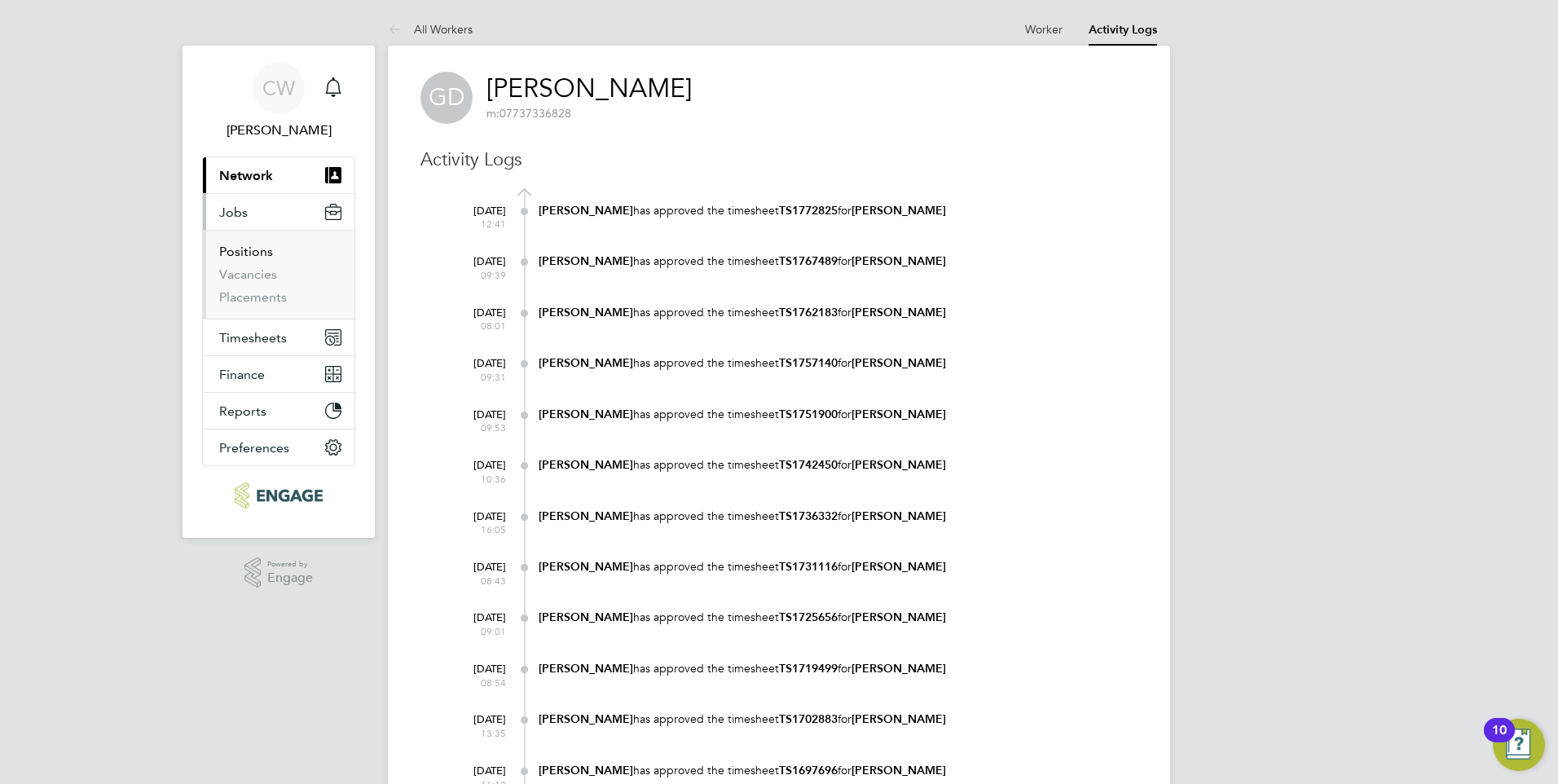
click at [241, 255] on link "Positions" at bounding box center [246, 251] width 53 height 16
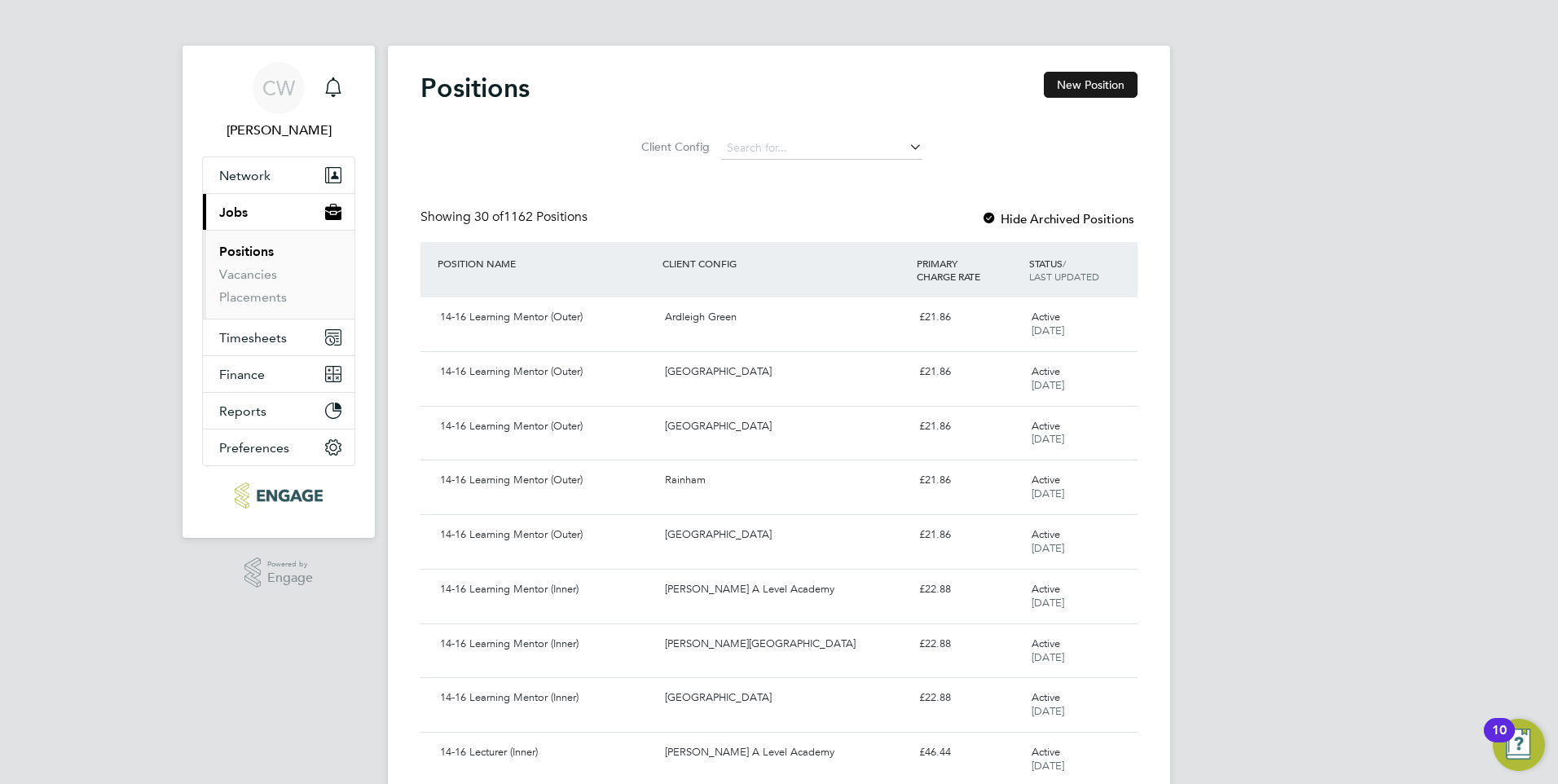
click at [1111, 84] on button "New Position" at bounding box center [1091, 84] width 94 height 26
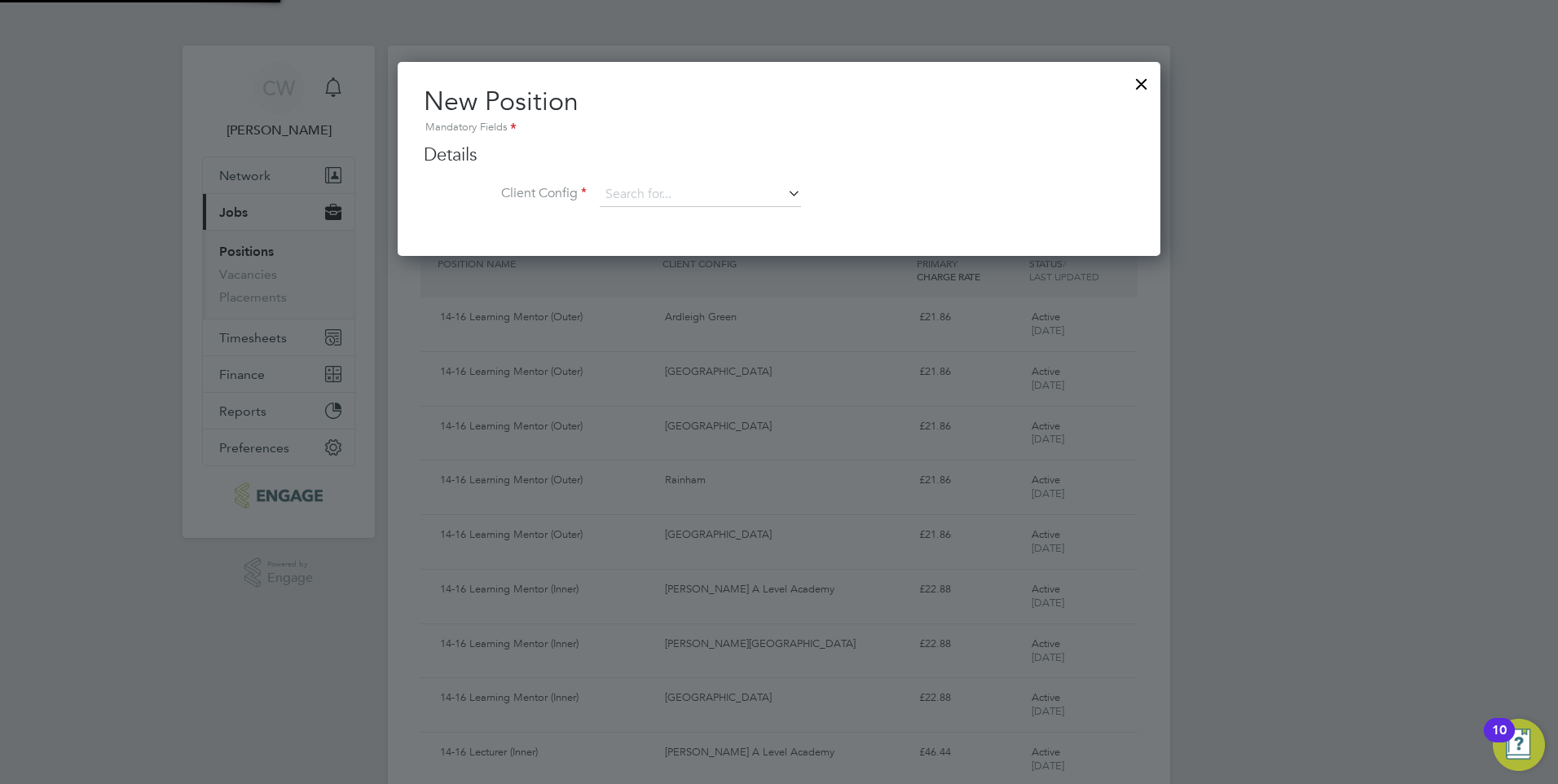
scroll to position [195, 764]
click at [670, 197] on input at bounding box center [700, 194] width 201 height 25
click at [1139, 83] on div at bounding box center [1142, 80] width 30 height 30
